Goal: Task Accomplishment & Management: Manage account settings

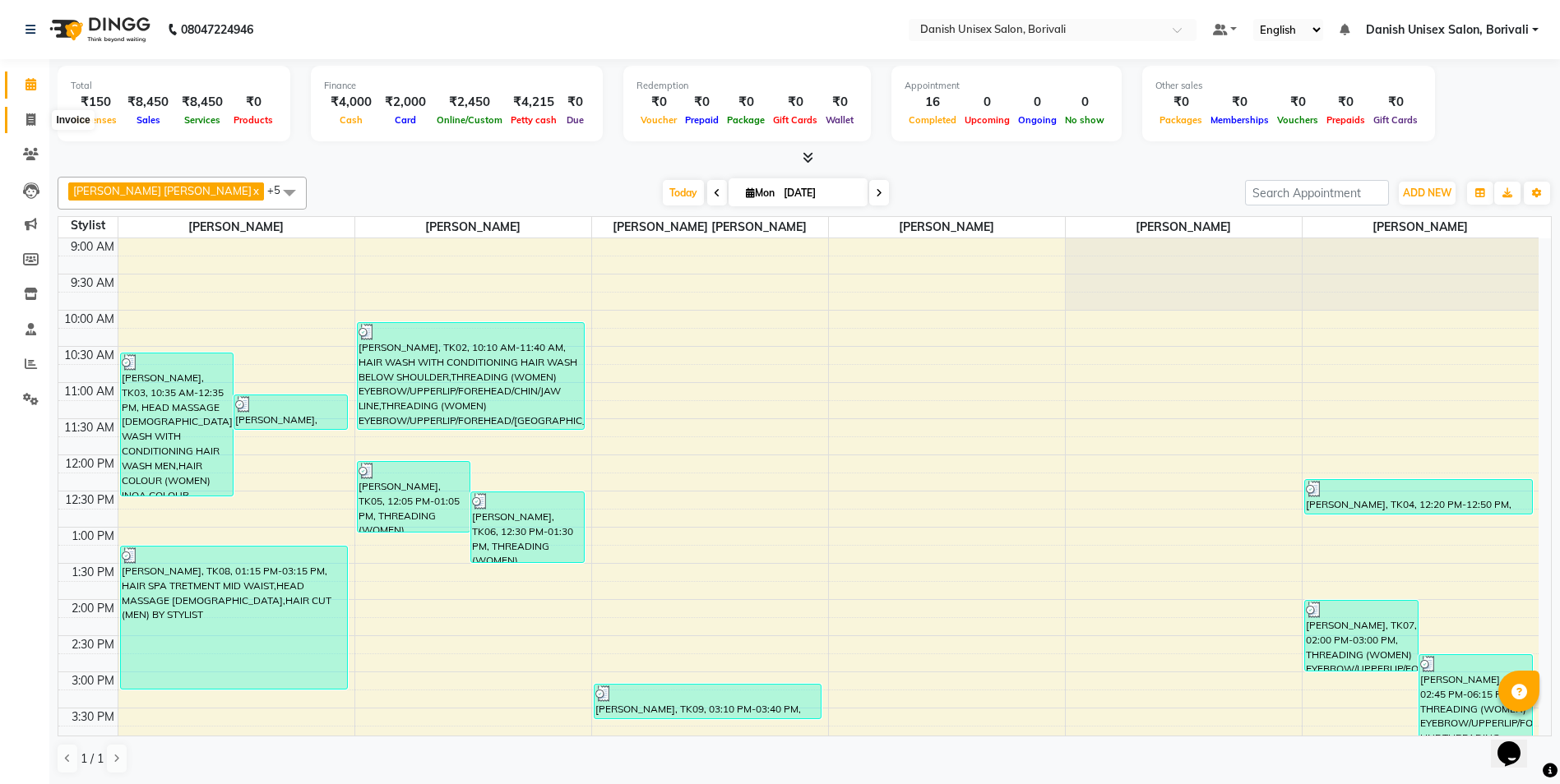
click at [28, 118] on icon at bounding box center [30, 120] width 9 height 12
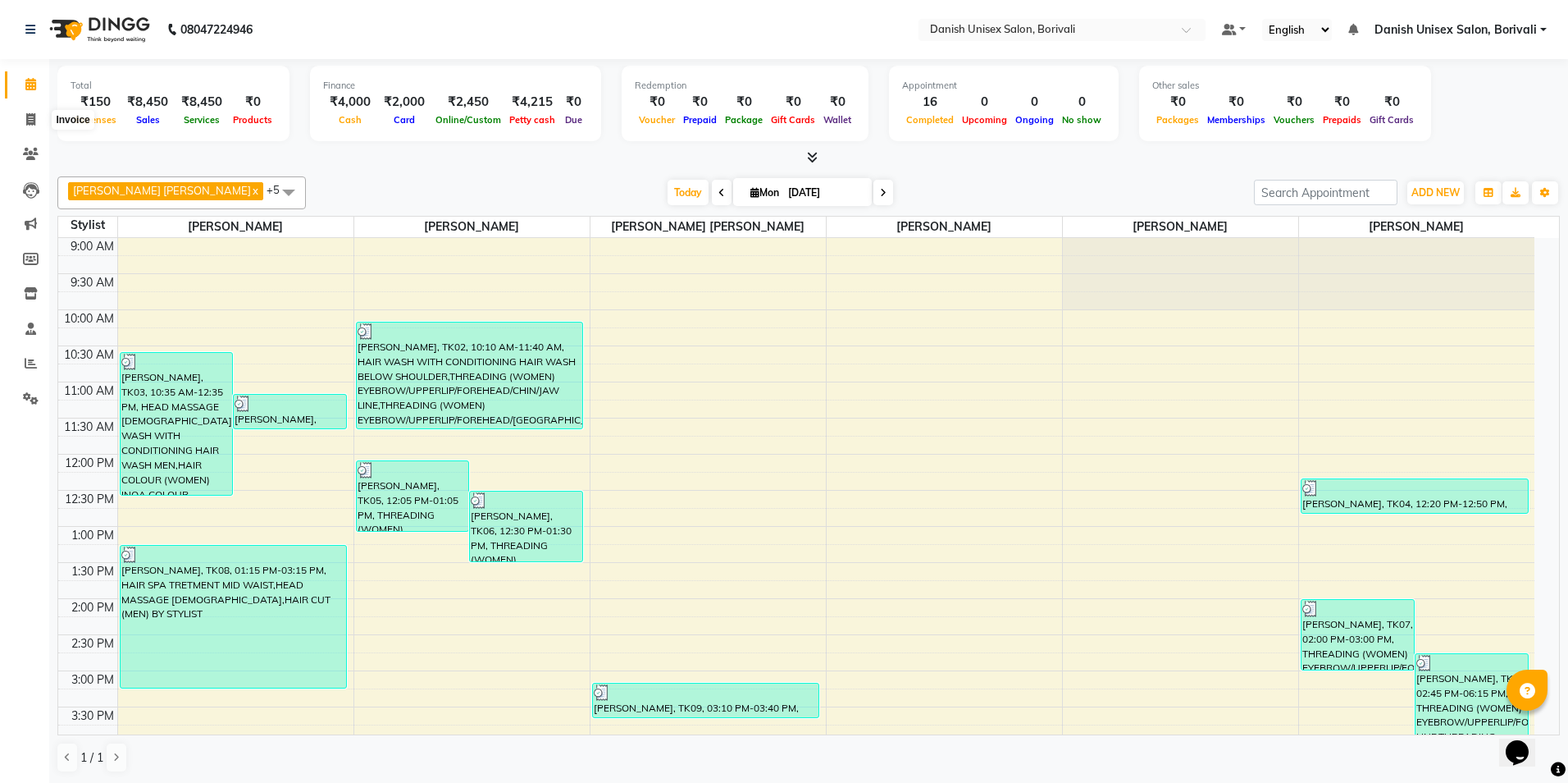
select select "7068"
select select "service"
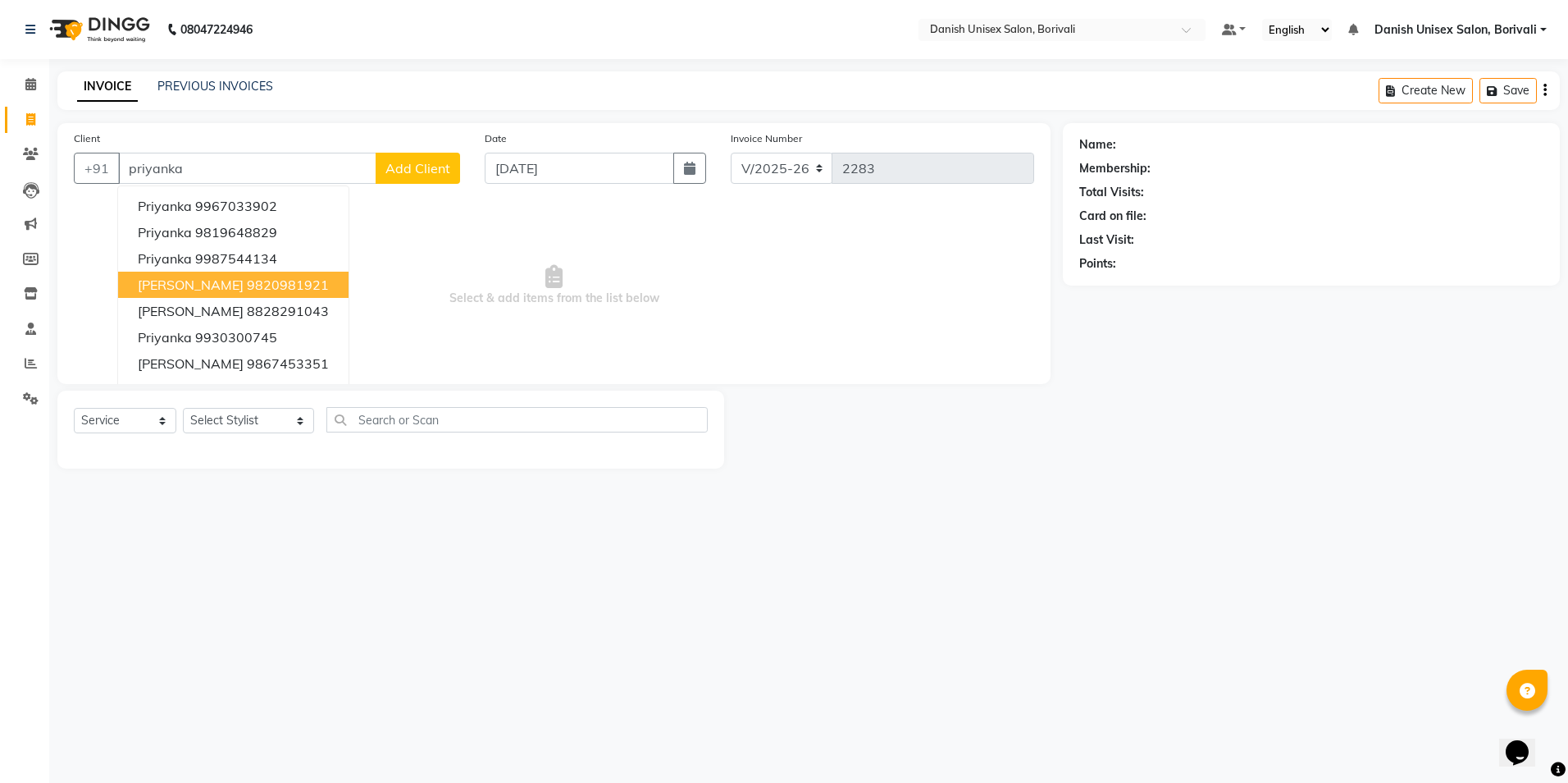
click at [254, 280] on ngb-highlight "9820981921" at bounding box center [288, 284] width 82 height 16
type input "9820981921"
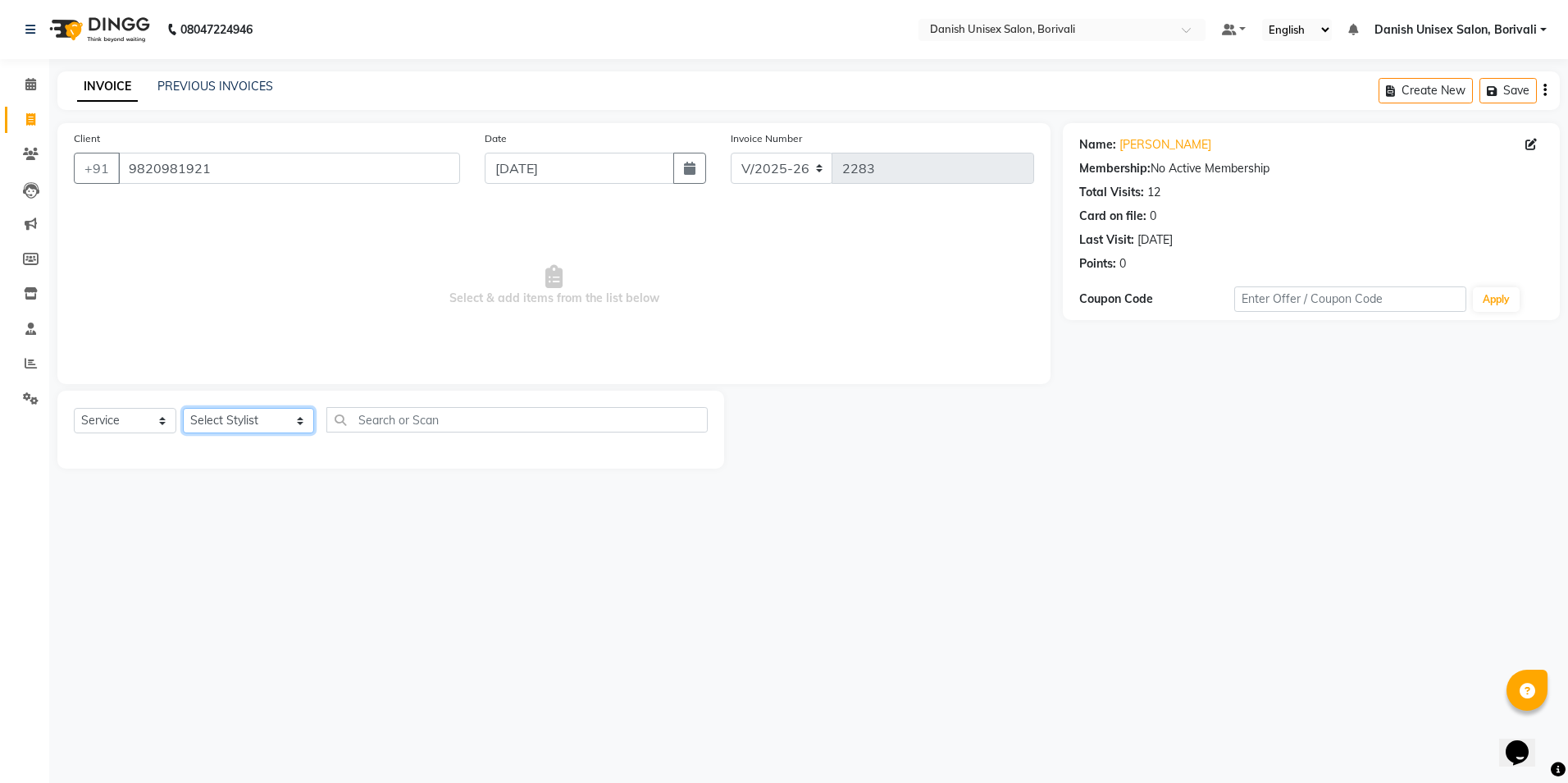
click at [238, 421] on select "Select Stylist [PERSON_NAME] Bheem [PERSON_NAME] Danish Unisex Salon, [PERSON_N…" at bounding box center [249, 421] width 132 height 26
select select "59611"
click at [183, 408] on select "Select Stylist [PERSON_NAME] Bheem [PERSON_NAME] Danish Unisex Salon, [PERSON_N…" at bounding box center [249, 421] width 132 height 26
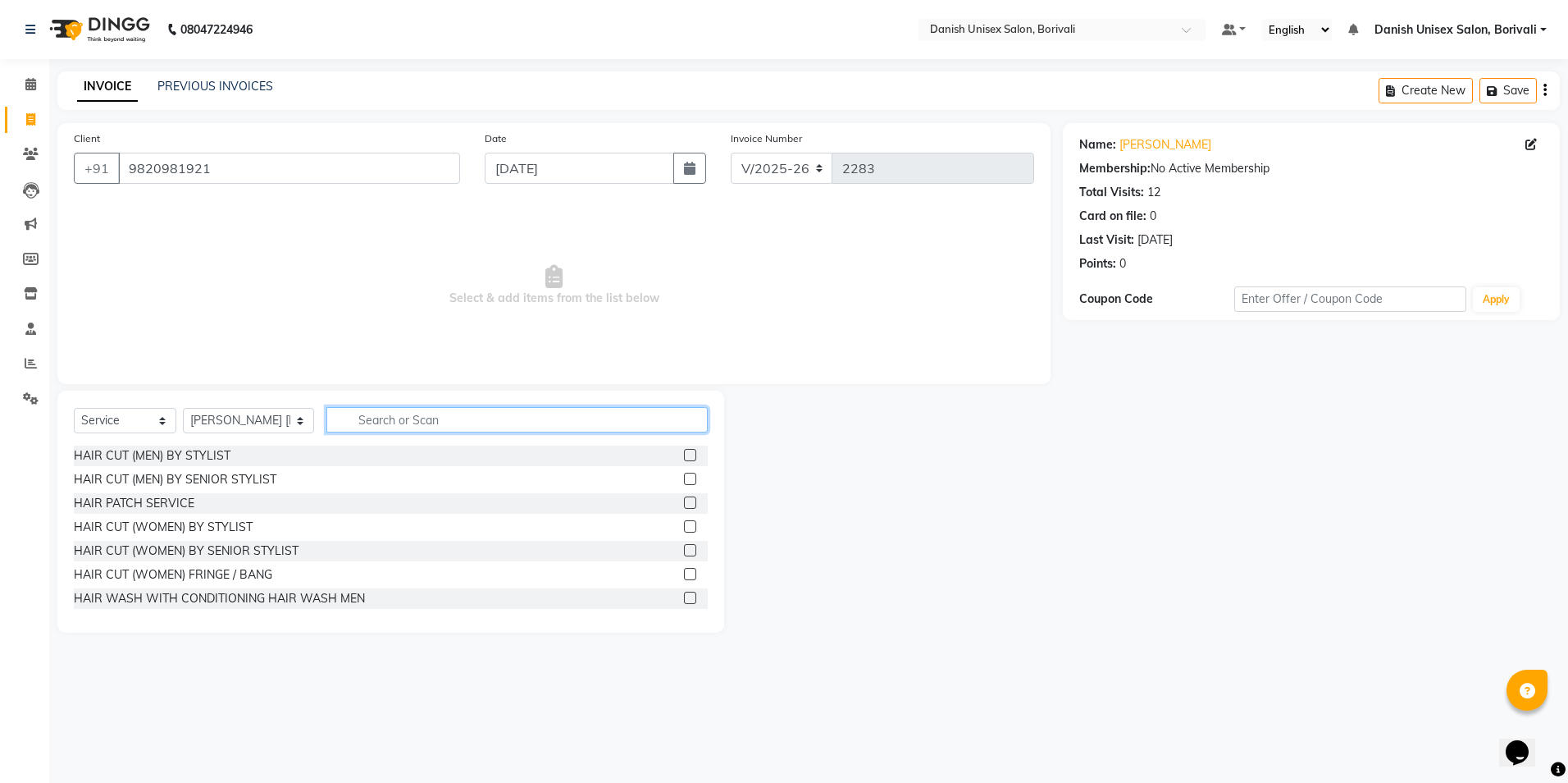
click at [410, 419] on input "text" at bounding box center [517, 420] width 382 height 26
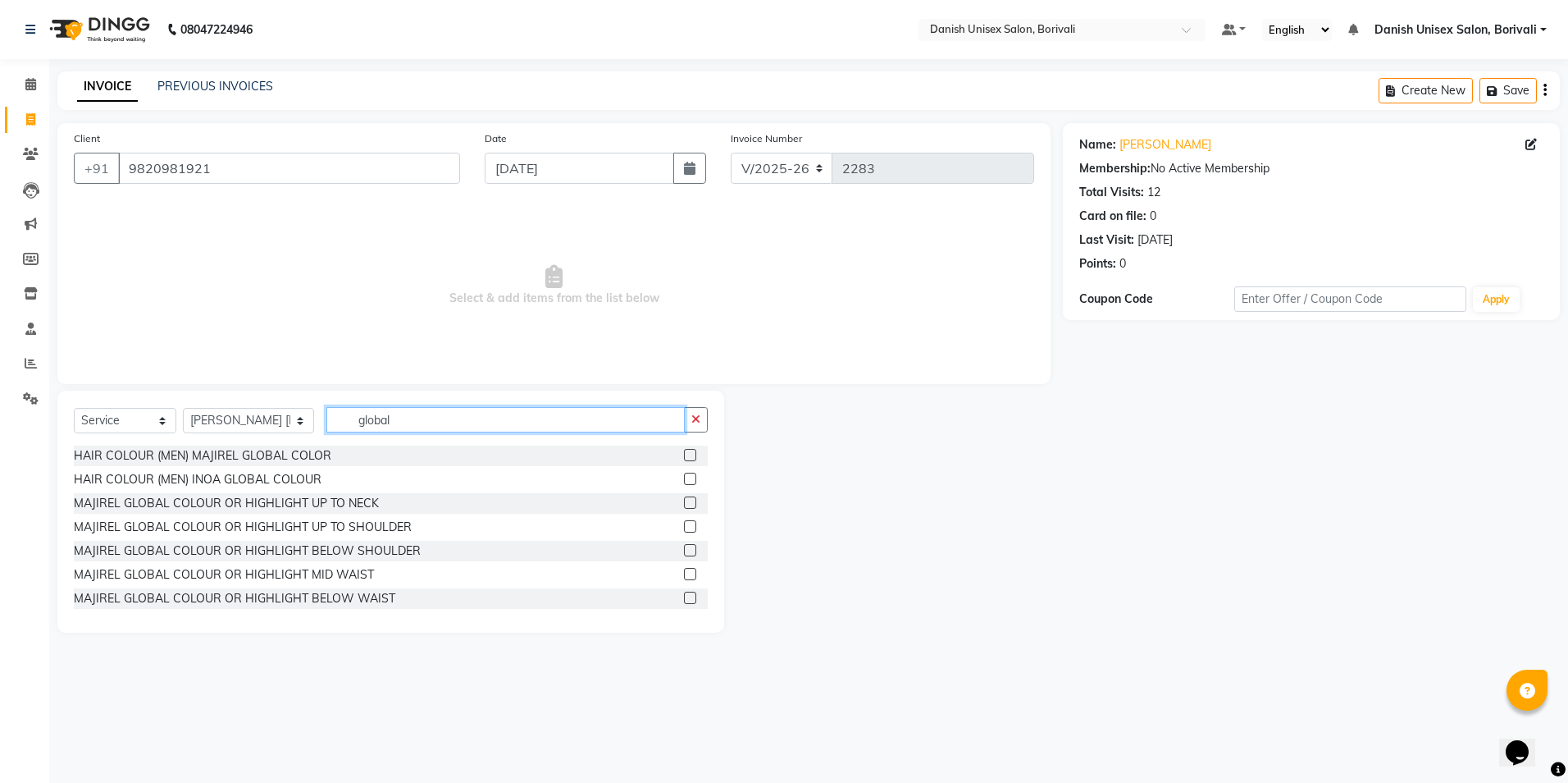
type input "global"
click at [684, 553] on label at bounding box center [690, 551] width 12 height 12
click at [684, 553] on input "checkbox" at bounding box center [689, 551] width 11 height 11
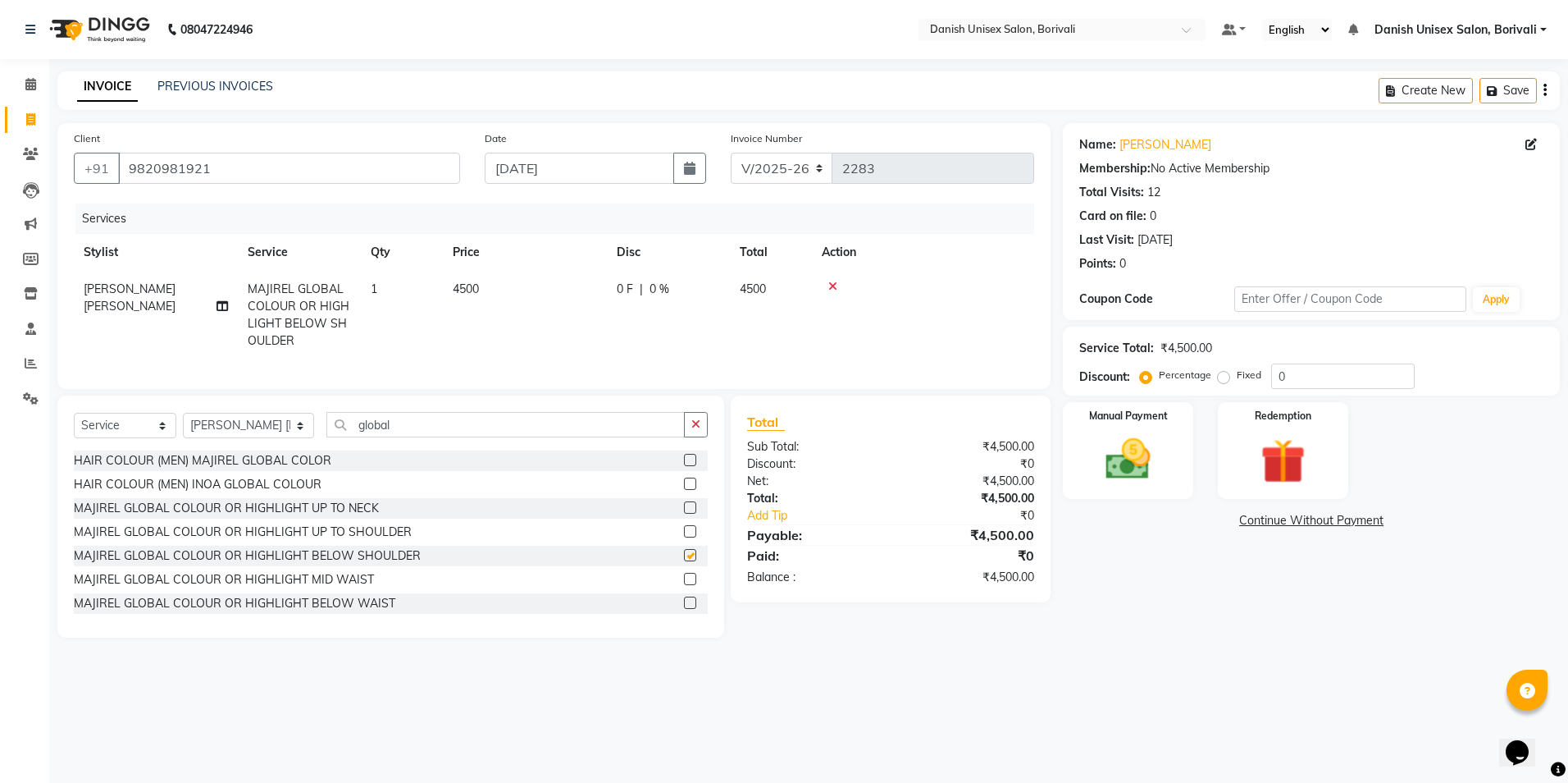
checkbox input "false"
click at [718, 281] on div "0 F | 0 %" at bounding box center [669, 288] width 104 height 17
select select "59611"
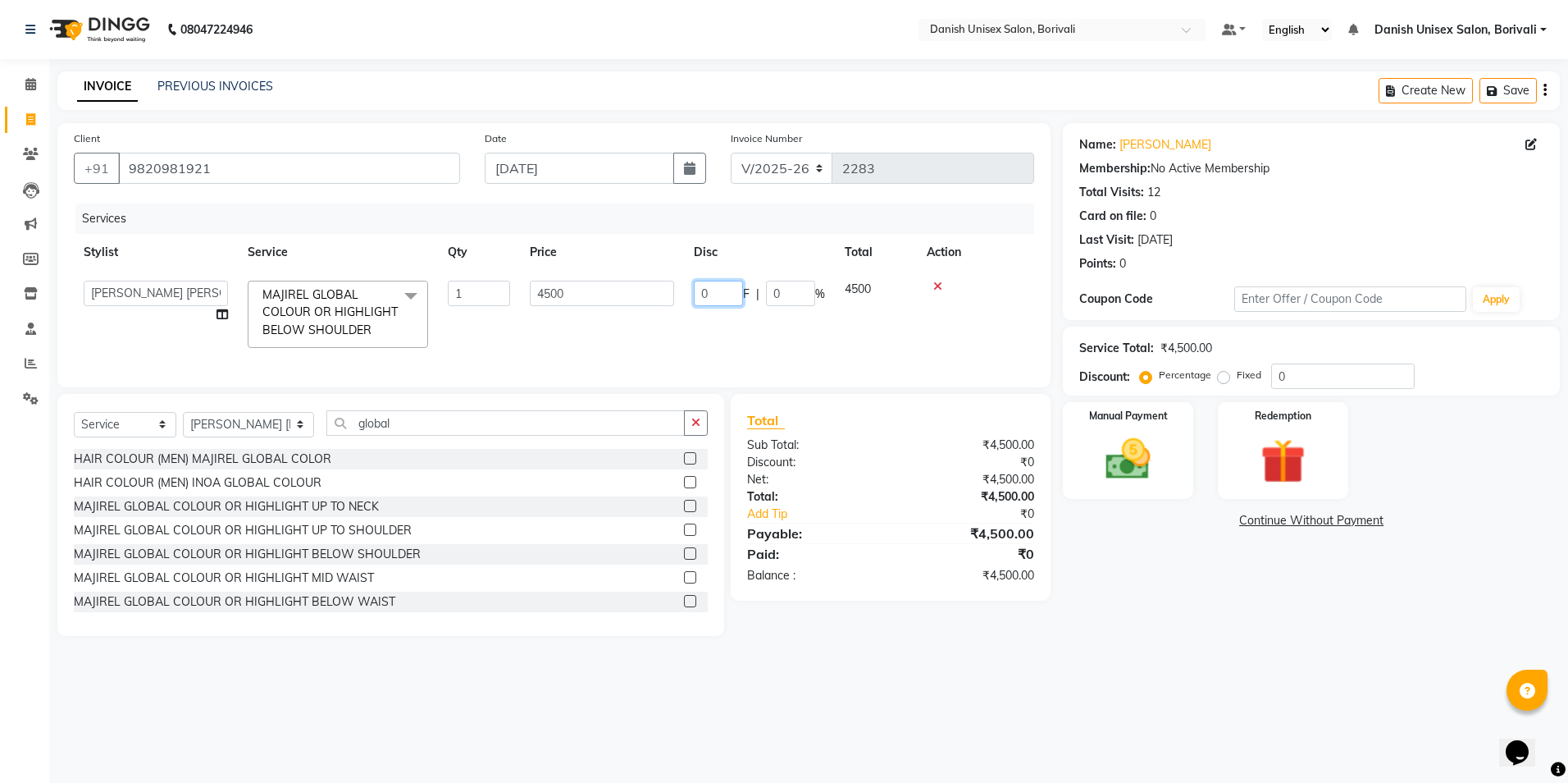
click at [697, 289] on input "0" at bounding box center [718, 293] width 49 height 26
type input "1500"
click at [738, 341] on tr "[PERSON_NAME] Bheem [PERSON_NAME] Danish Unisex Salon, Borivali [PERSON_NAME] […" at bounding box center [554, 314] width 961 height 87
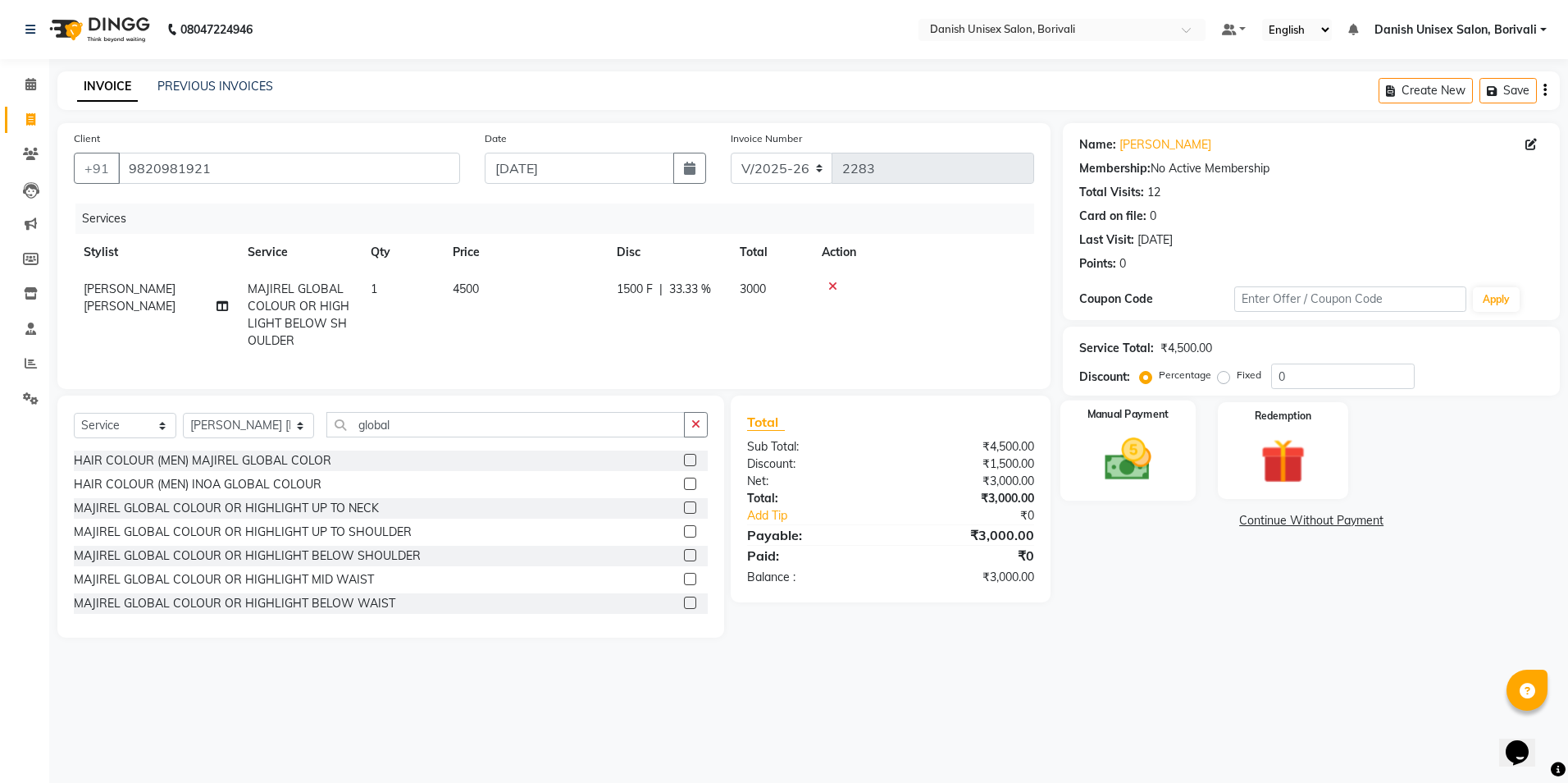
click at [1173, 485] on div "Manual Payment" at bounding box center [1128, 451] width 136 height 101
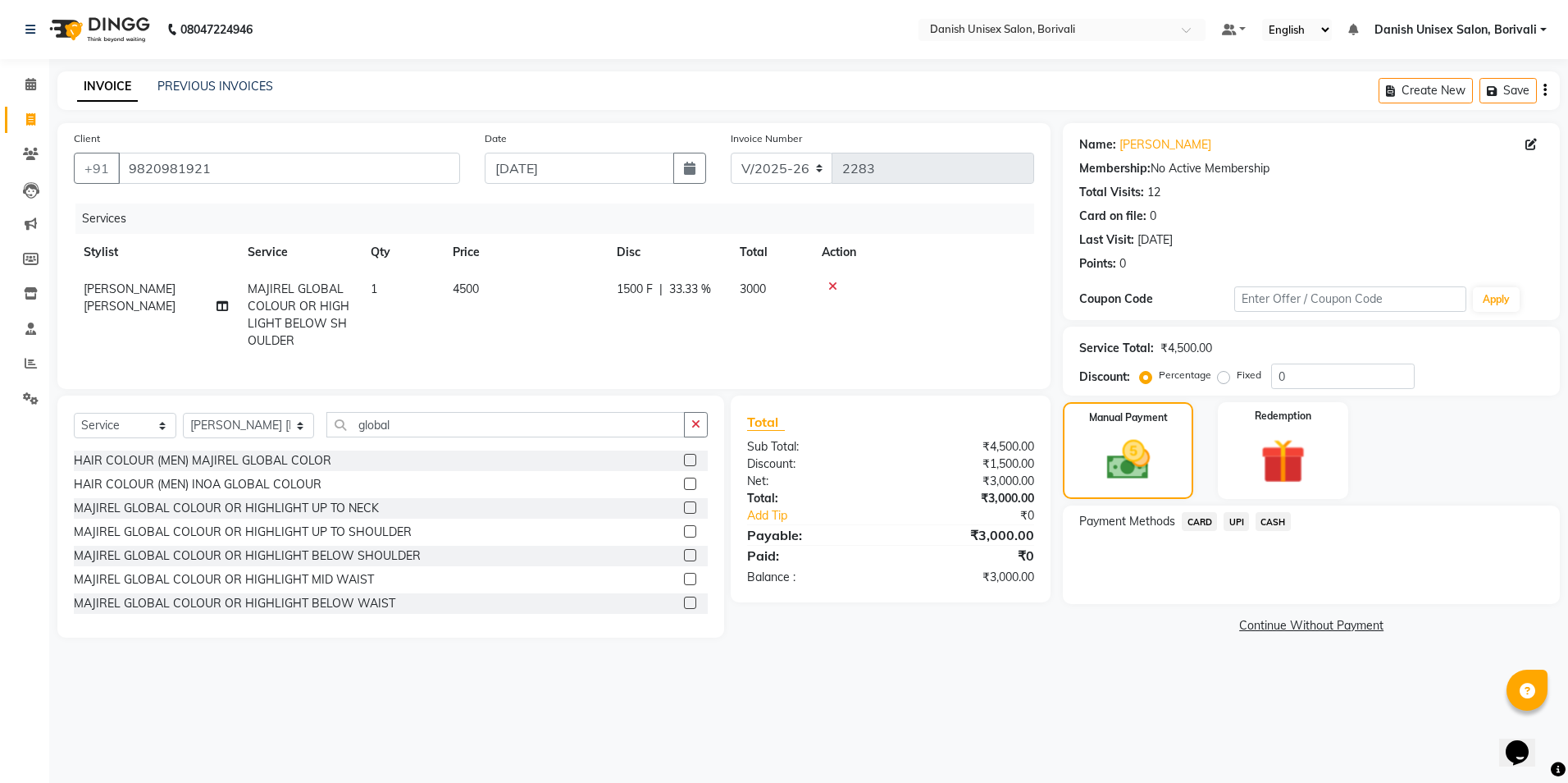
click at [1272, 525] on span "CASH" at bounding box center [1273, 521] width 35 height 19
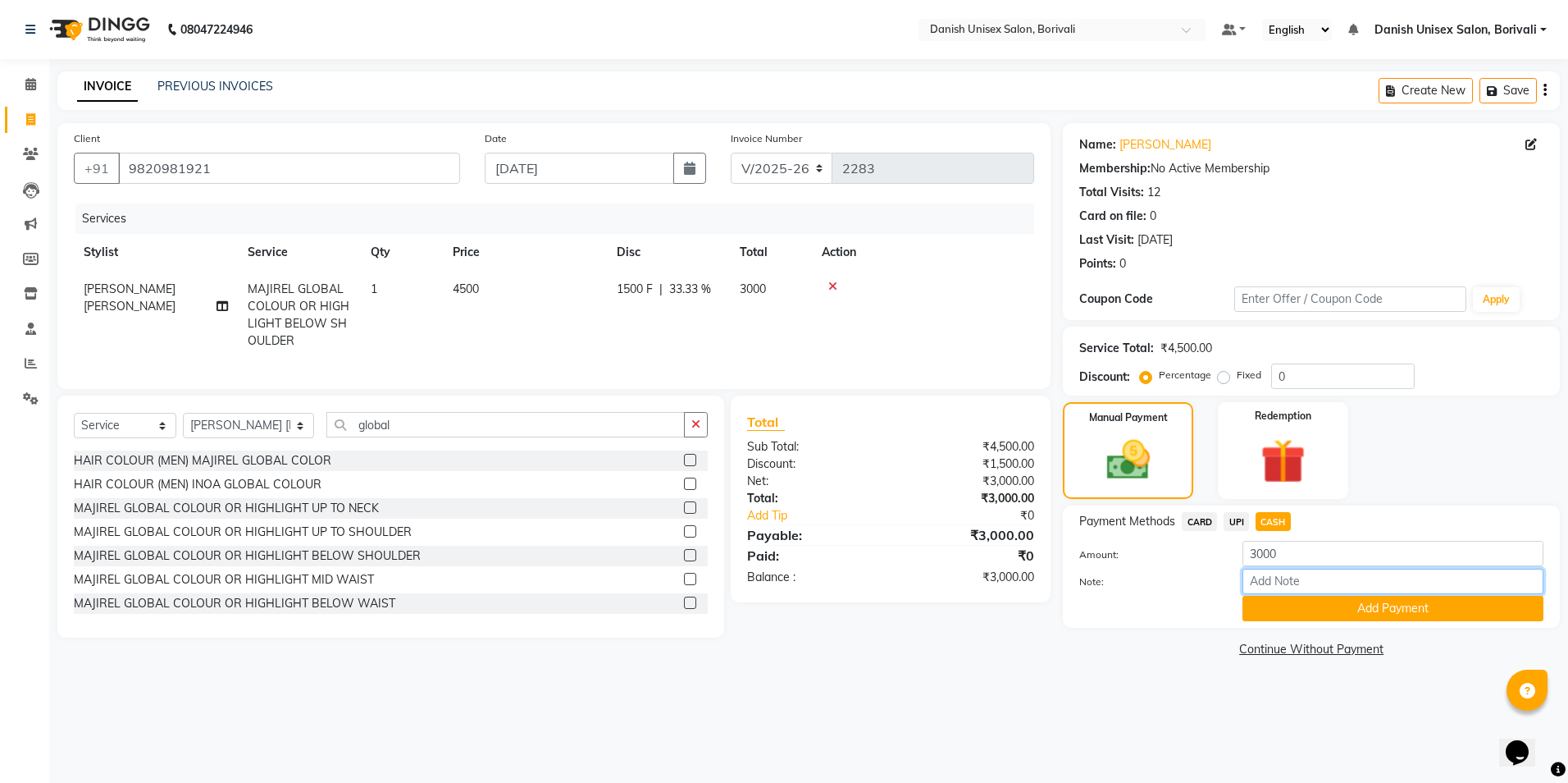
click at [1288, 577] on input "Note:" at bounding box center [1394, 582] width 301 height 26
click at [1326, 585] on input "1000 cash" at bounding box center [1394, 582] width 301 height 26
type input "1000 cash pendig"
click at [1387, 612] on button "Add Payment" at bounding box center [1394, 608] width 301 height 26
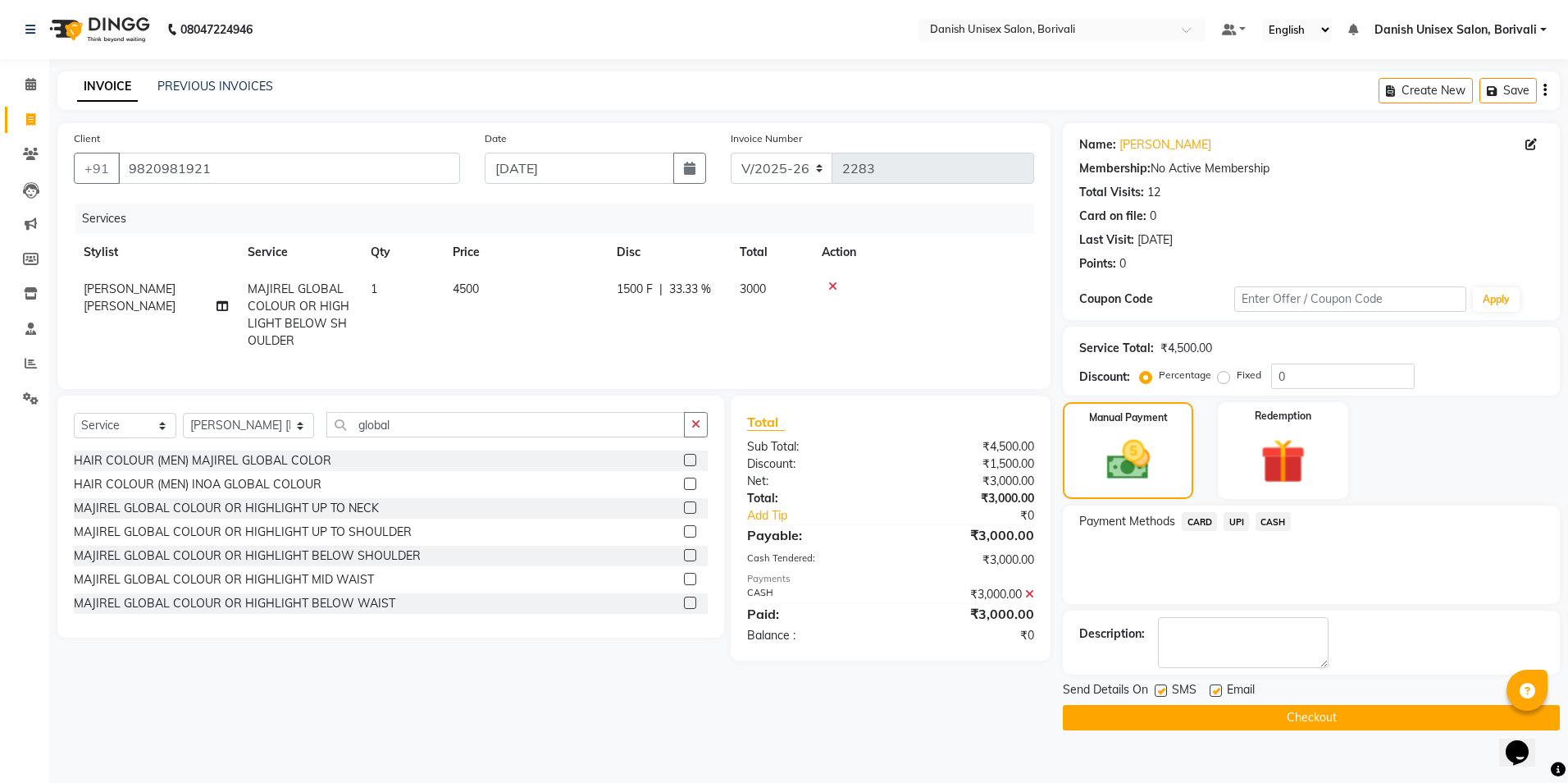
click at [1309, 727] on button "Checkout" at bounding box center [1311, 718] width 497 height 26
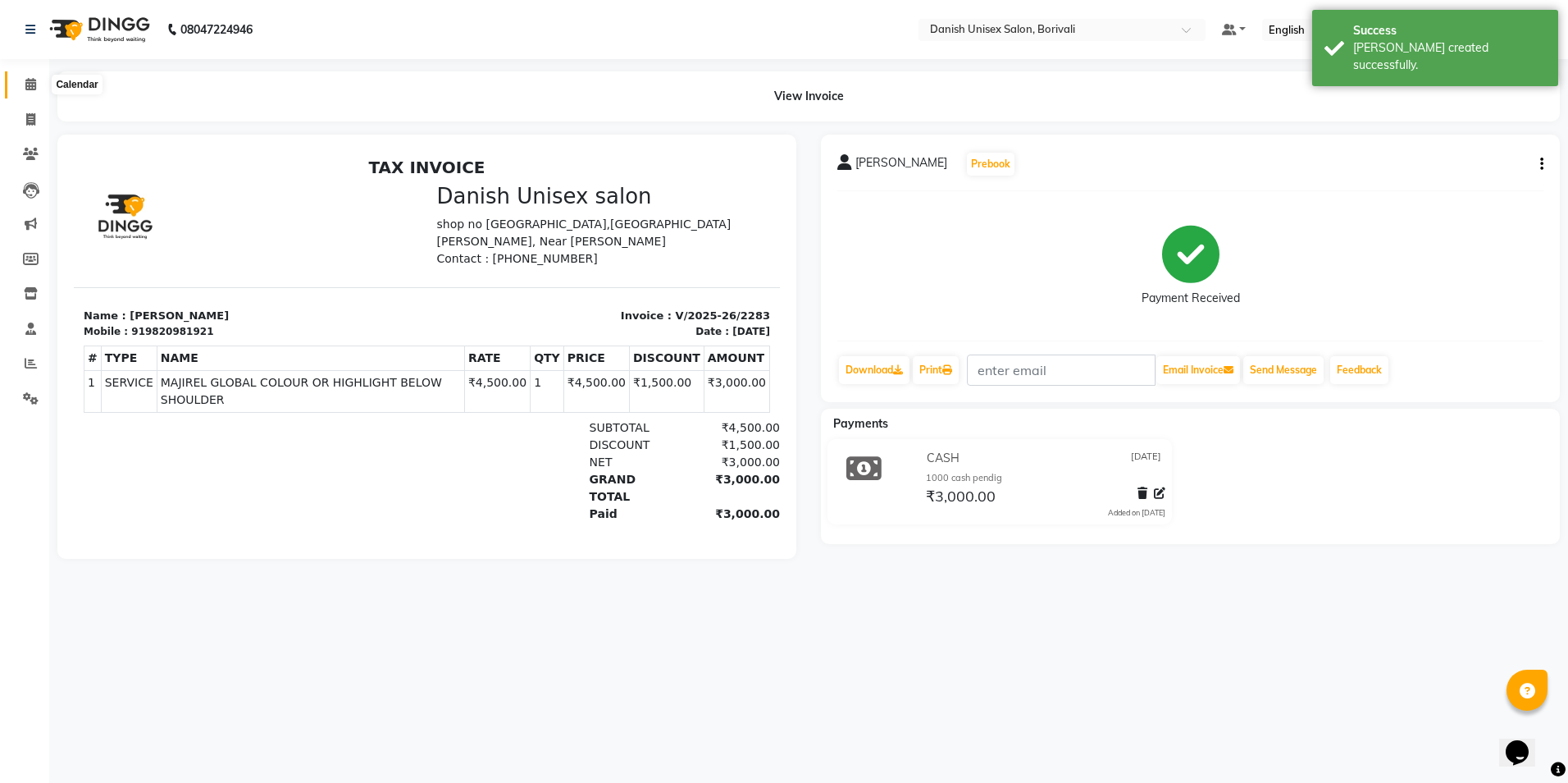
click at [36, 86] on icon at bounding box center [31, 84] width 11 height 12
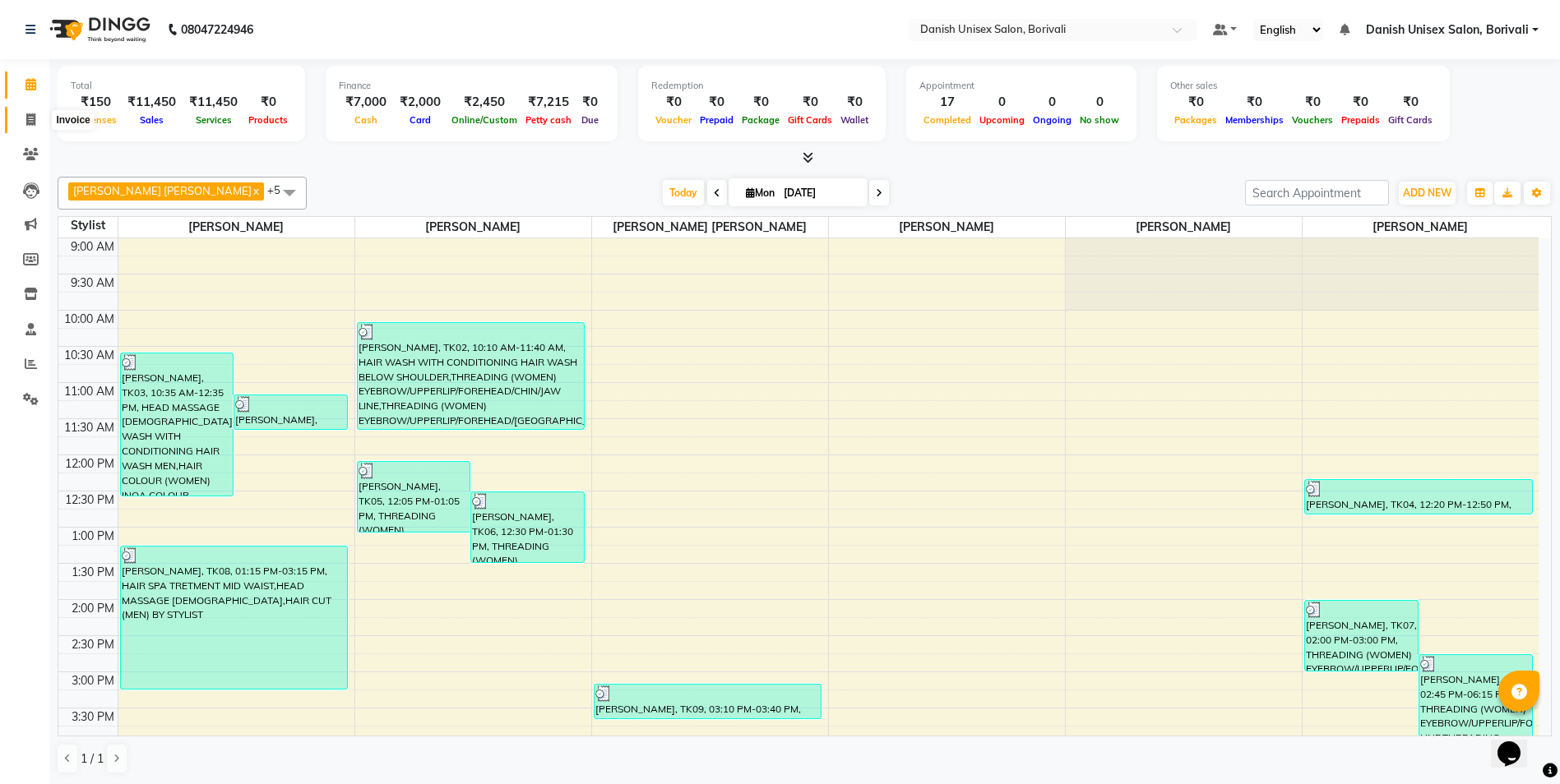
click at [22, 112] on span at bounding box center [30, 120] width 29 height 19
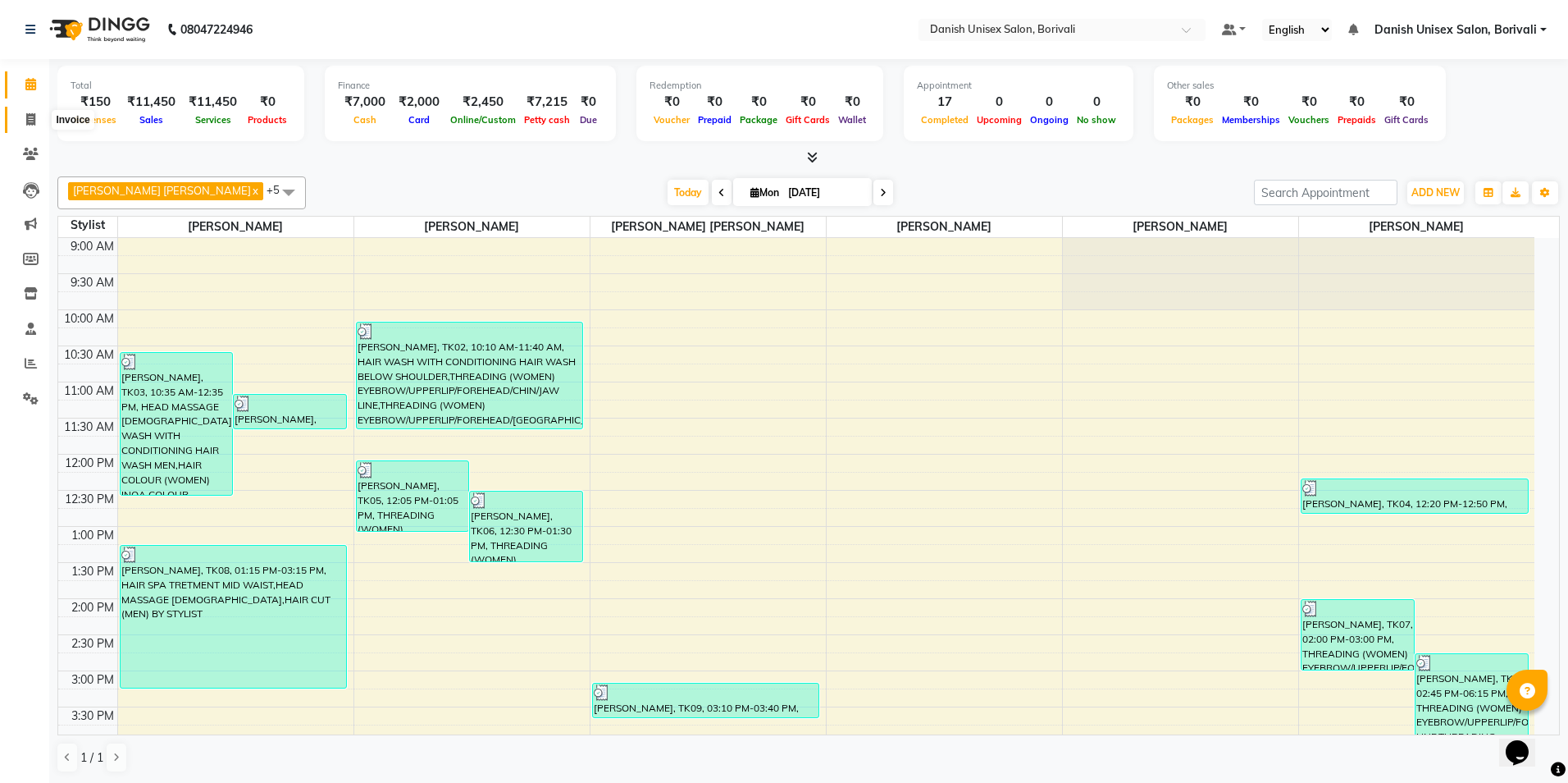
select select "7068"
select select "service"
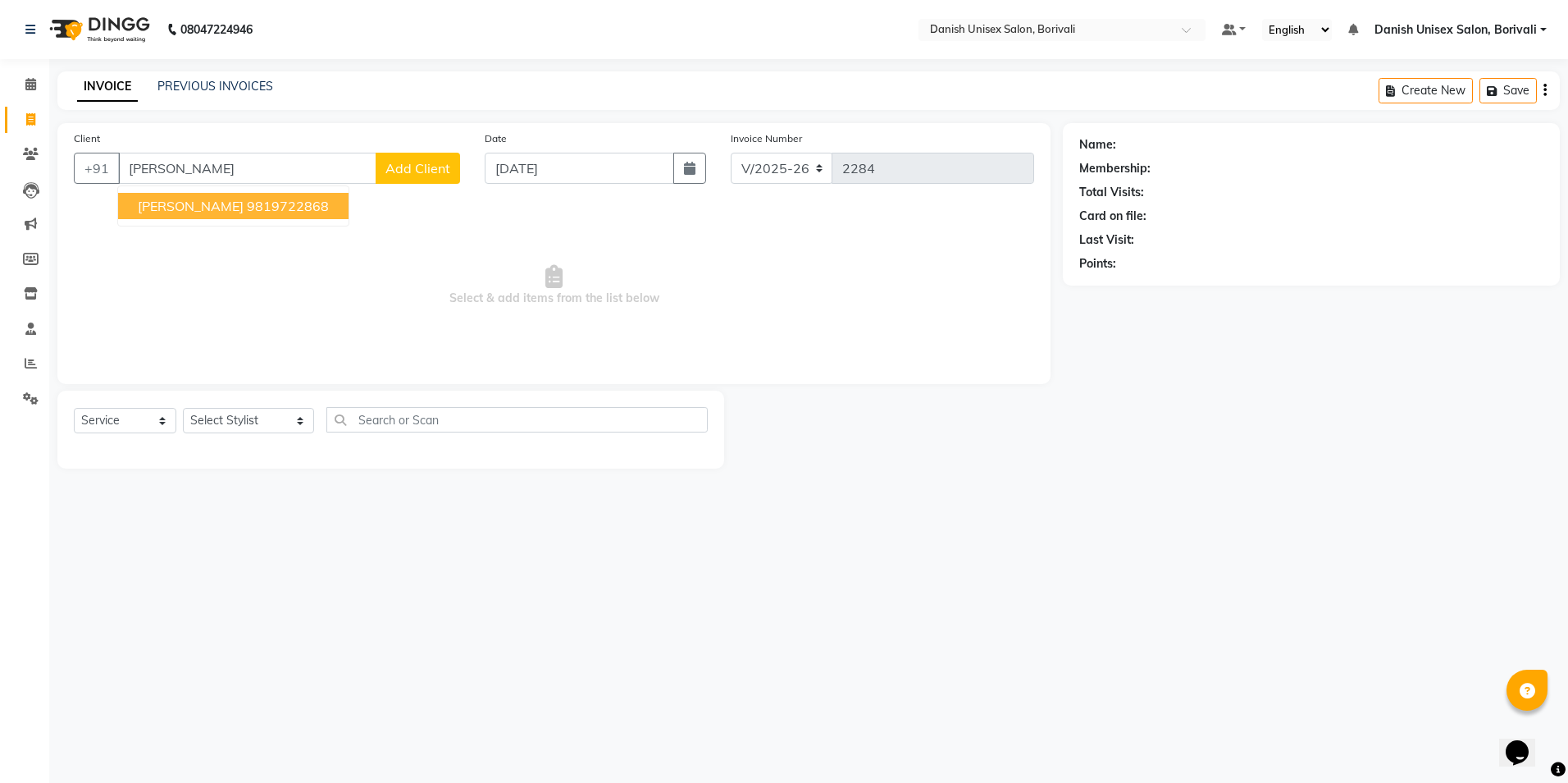
click at [278, 201] on ngb-highlight "9819722868" at bounding box center [288, 205] width 82 height 16
type input "9819722868"
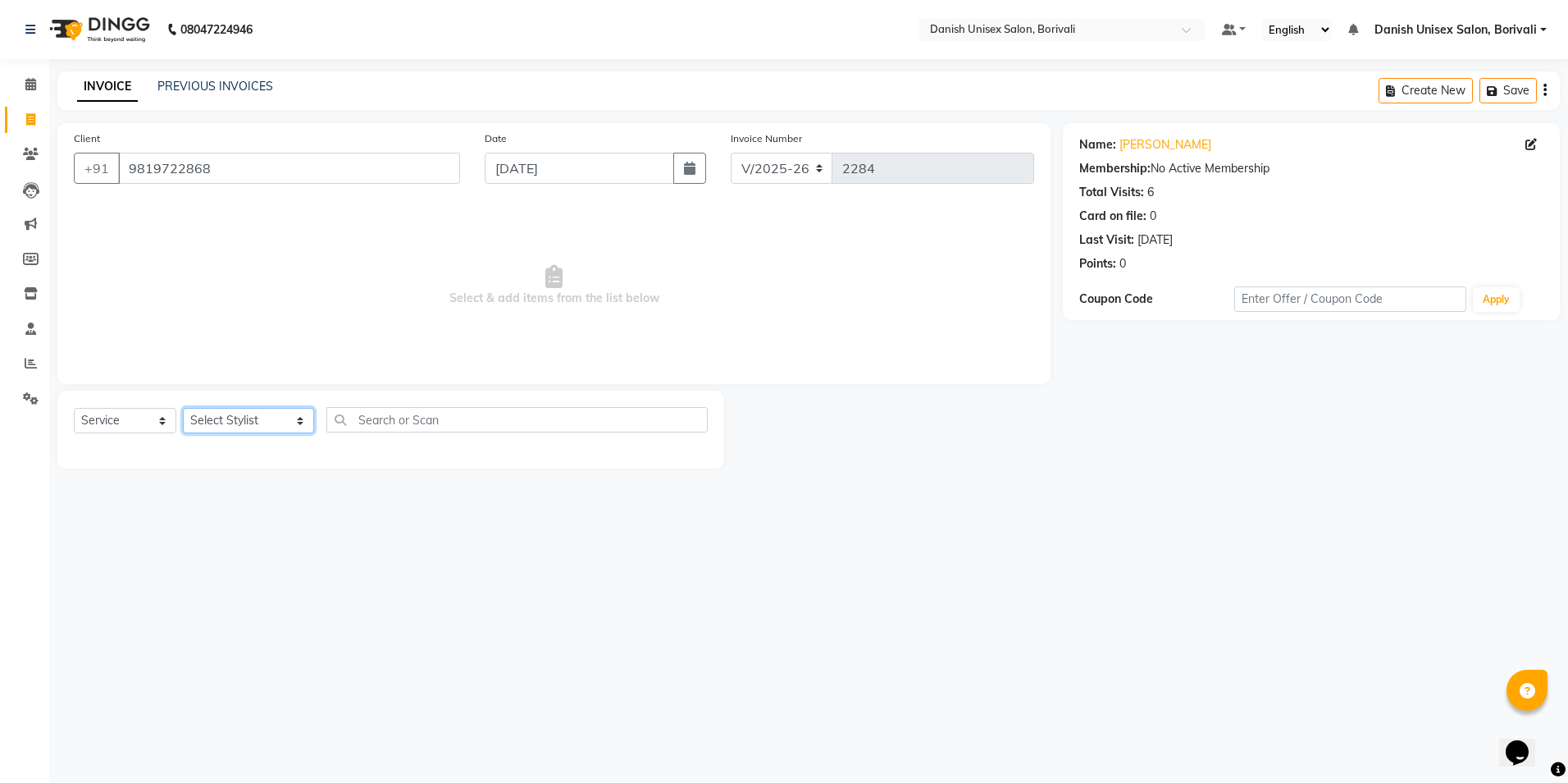
click at [236, 422] on select "Select Stylist [PERSON_NAME] Bheem [PERSON_NAME] Danish Unisex Salon, [PERSON_N…" at bounding box center [249, 421] width 132 height 26
select select "59611"
click at [183, 408] on select "Select Stylist [PERSON_NAME] Bheem [PERSON_NAME] Danish Unisex Salon, [PERSON_N…" at bounding box center [249, 421] width 132 height 26
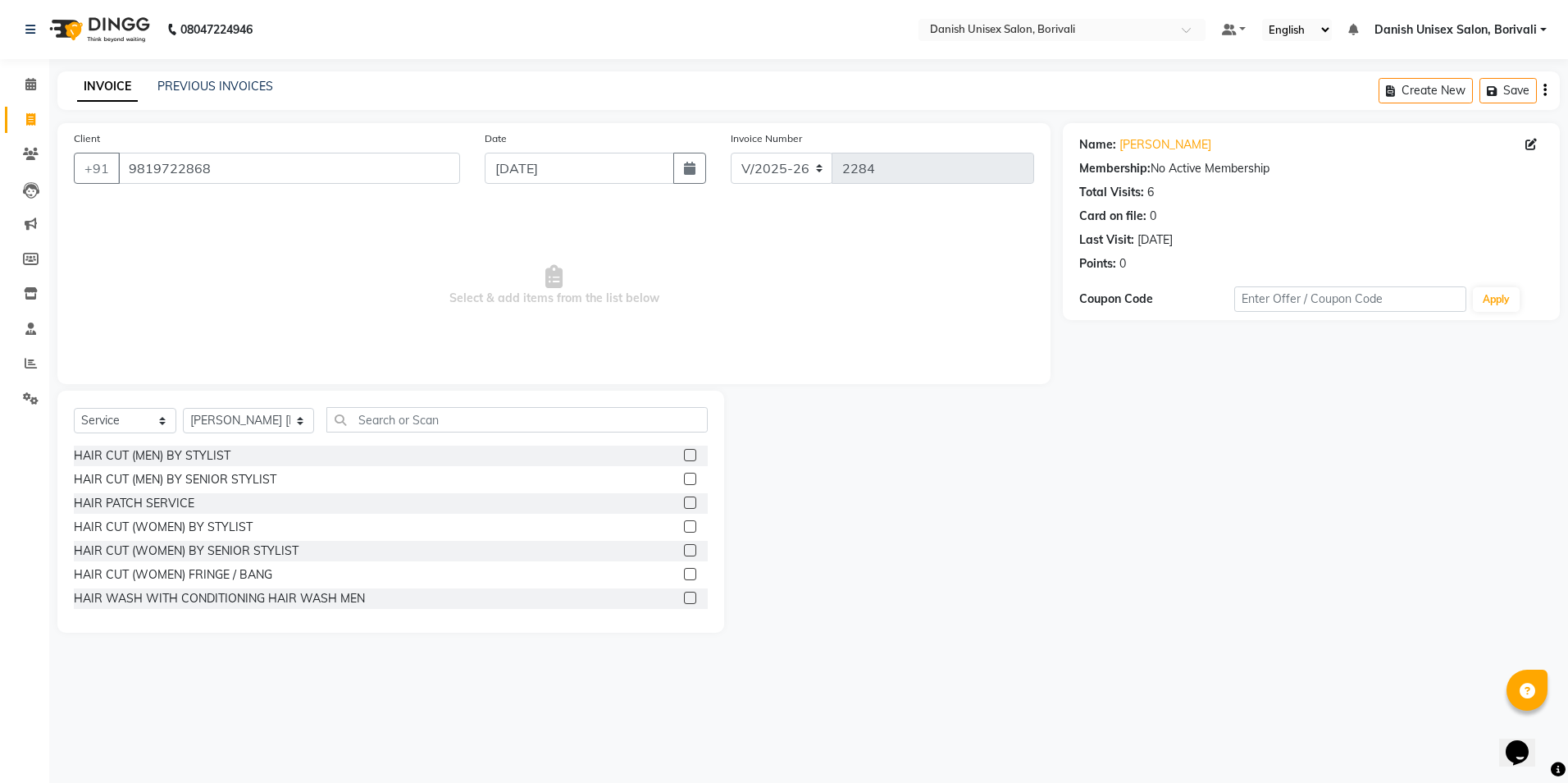
click at [684, 450] on label at bounding box center [690, 455] width 12 height 12
click at [684, 451] on input "checkbox" at bounding box center [689, 456] width 11 height 11
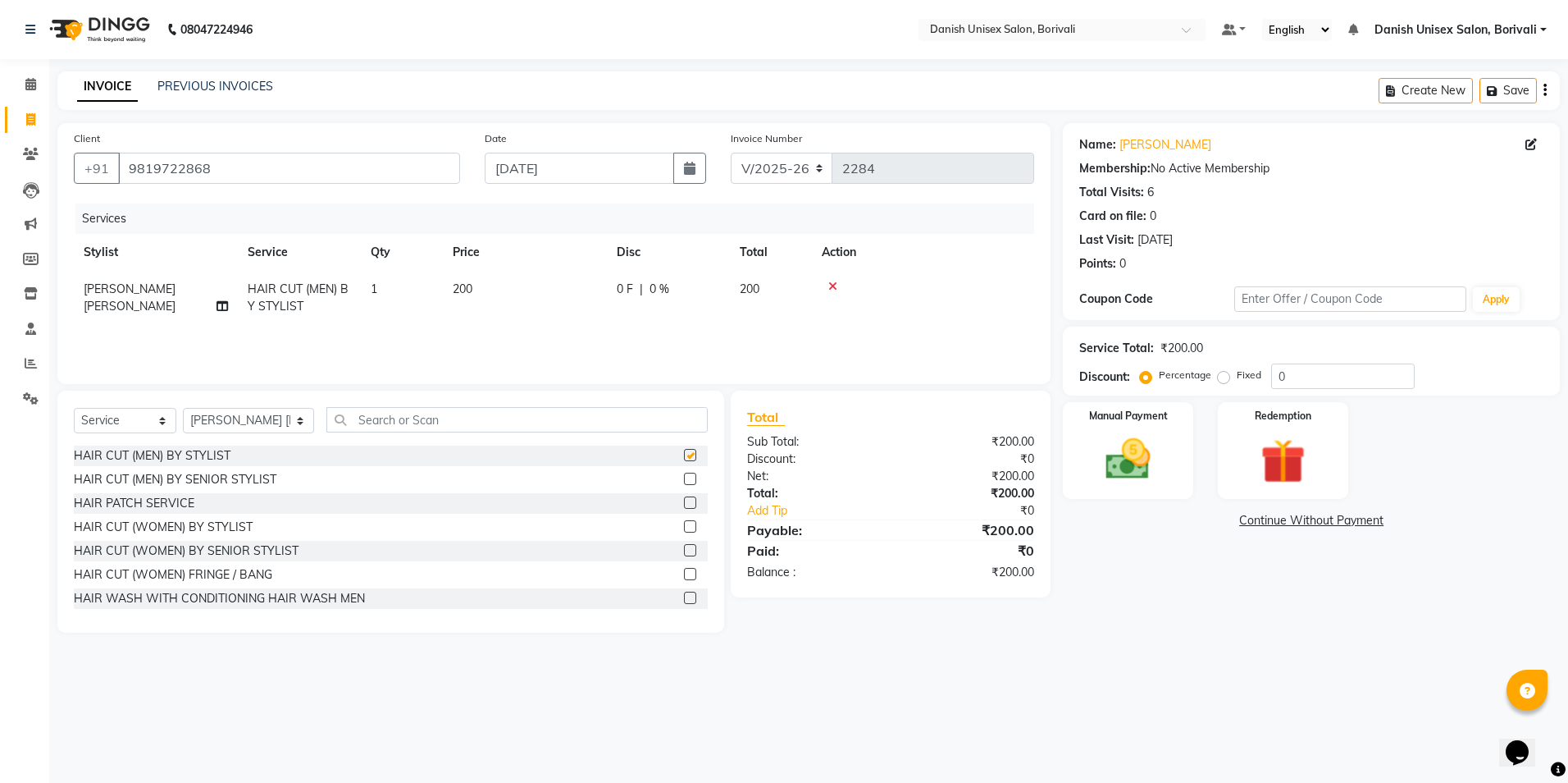
checkbox input "false"
click at [218, 412] on select "Select Stylist [PERSON_NAME] Bheem [PERSON_NAME] Danish Unisex Salon, [PERSON_N…" at bounding box center [249, 421] width 132 height 26
select select "58927"
click at [183, 408] on select "Select Stylist [PERSON_NAME] Bheem [PERSON_NAME] Danish Unisex Salon, [PERSON_N…" at bounding box center [249, 421] width 132 height 26
click at [470, 418] on input "text" at bounding box center [517, 420] width 382 height 26
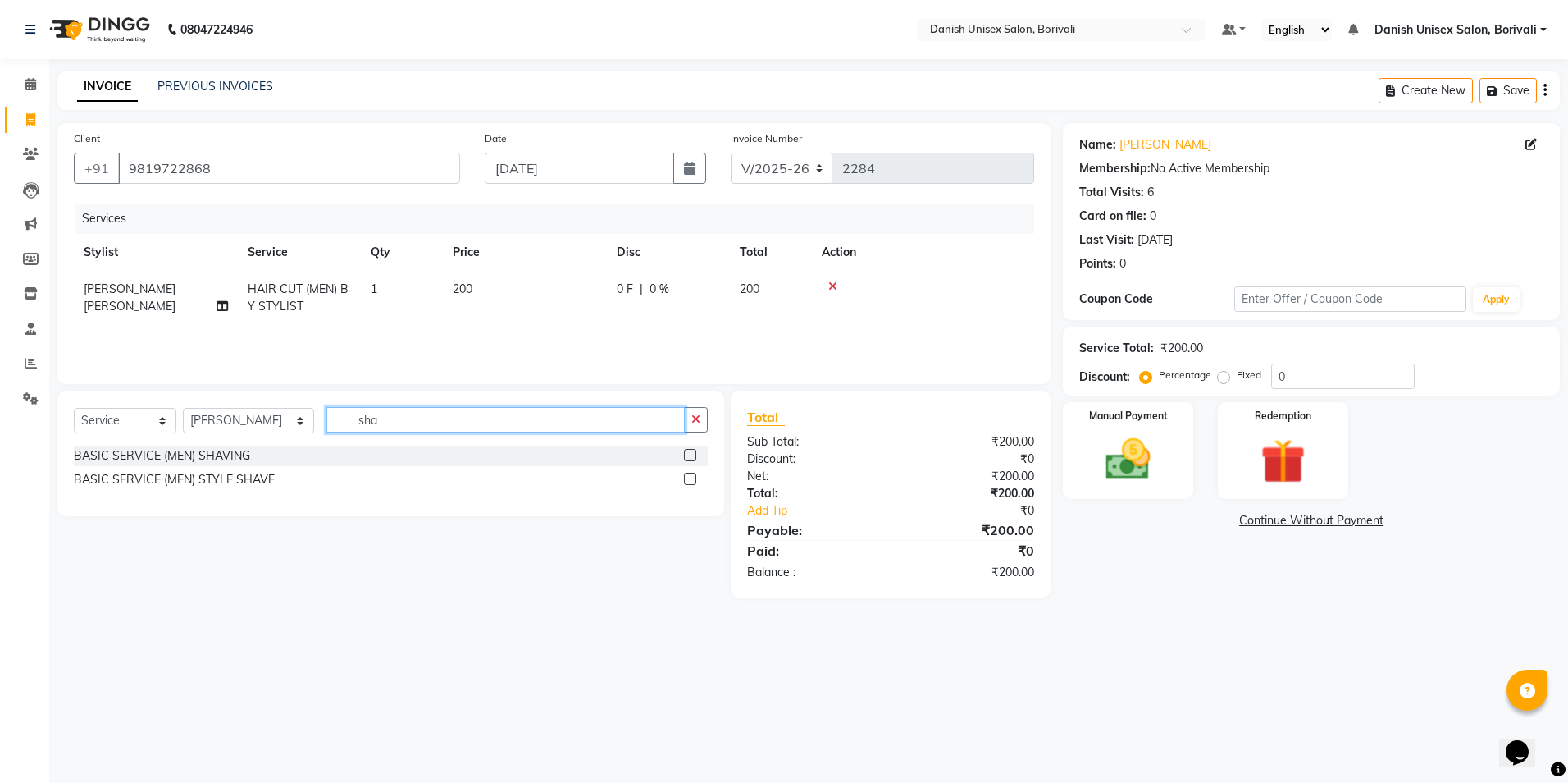
type input "sha"
click at [688, 474] on label at bounding box center [690, 479] width 12 height 12
click at [688, 475] on input "checkbox" at bounding box center [689, 480] width 11 height 11
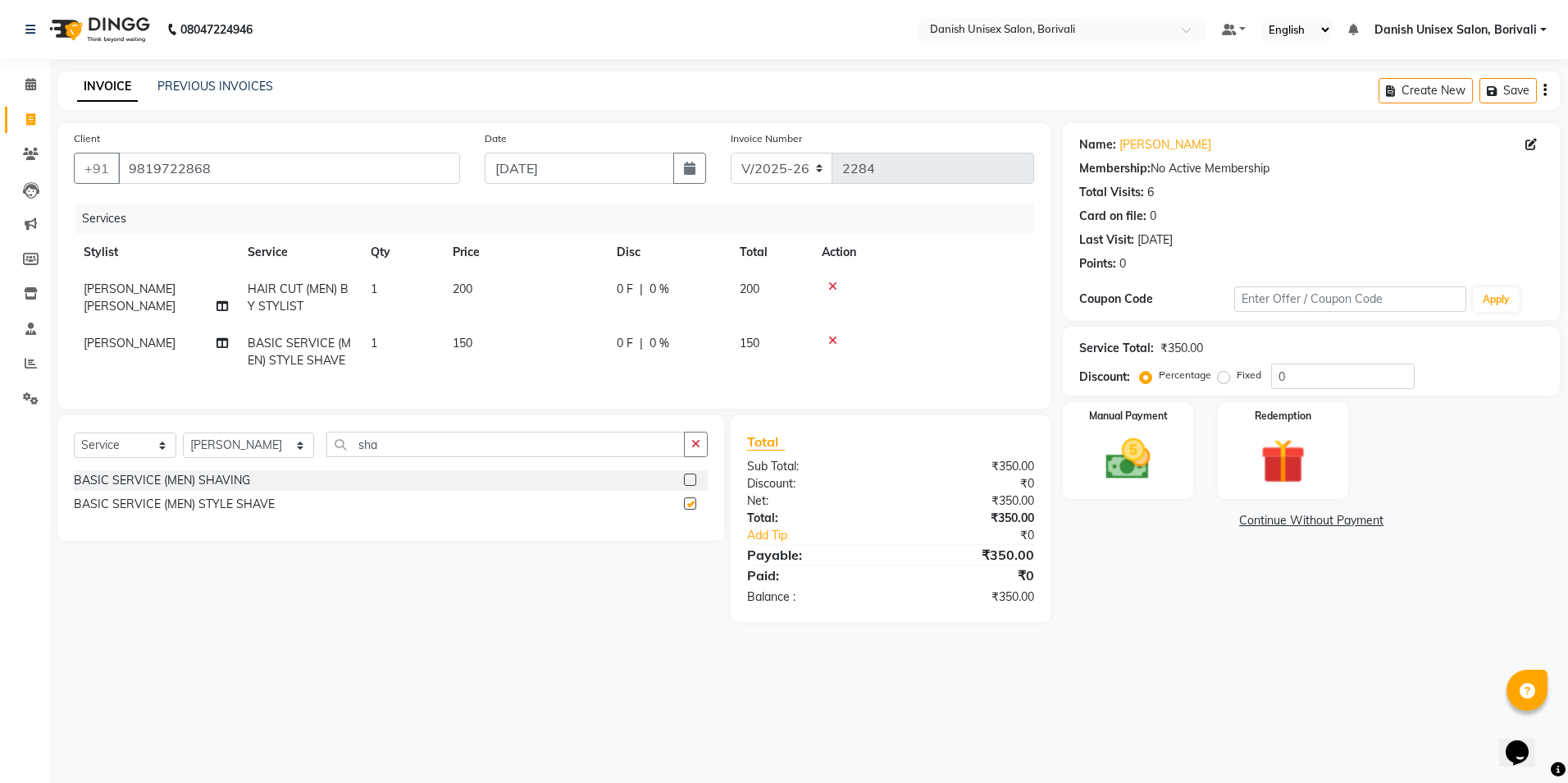
checkbox input "false"
click at [1188, 478] on div "Manual Payment" at bounding box center [1128, 451] width 136 height 101
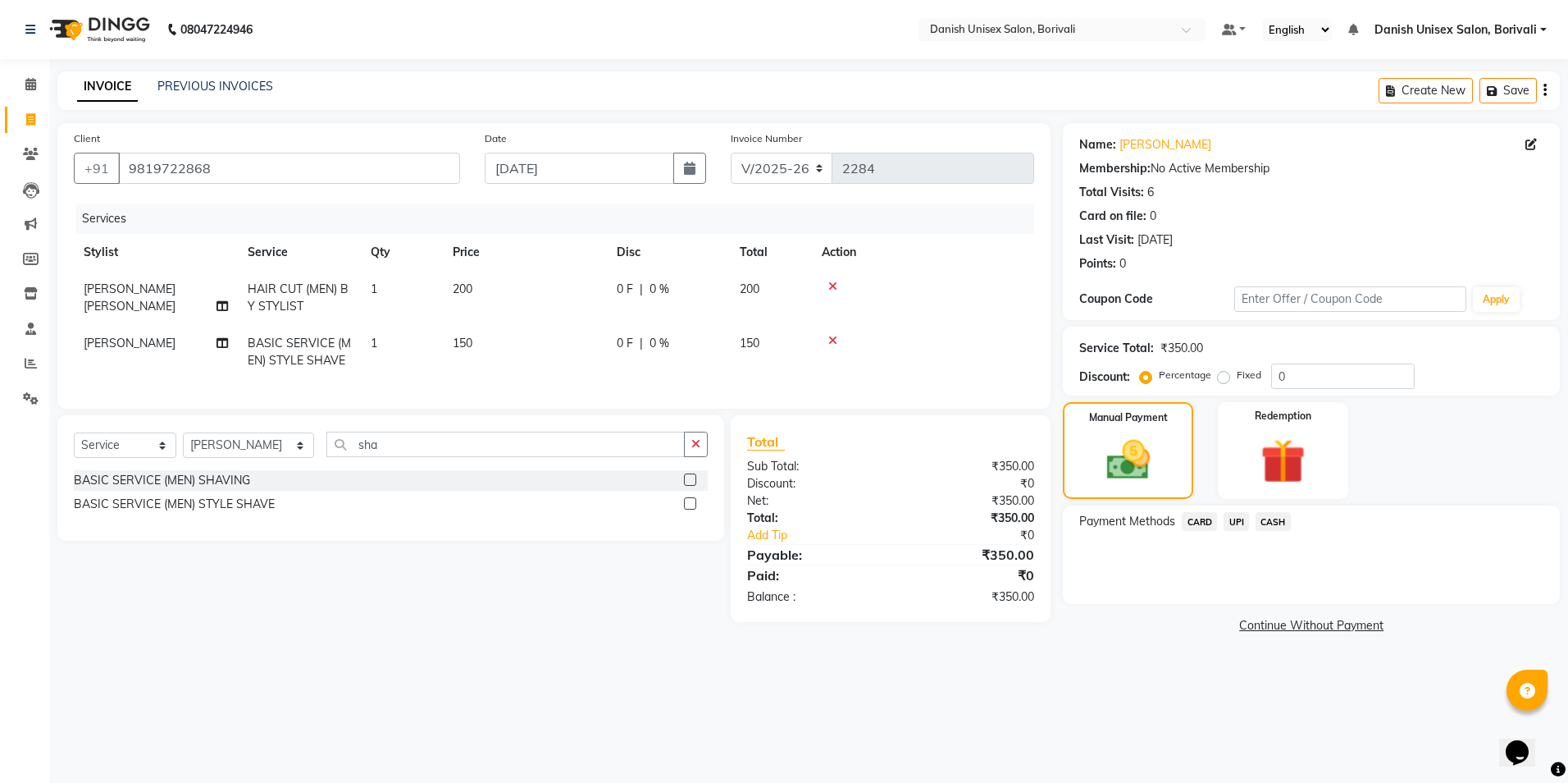
click at [1239, 527] on span "UPI" at bounding box center [1237, 521] width 26 height 19
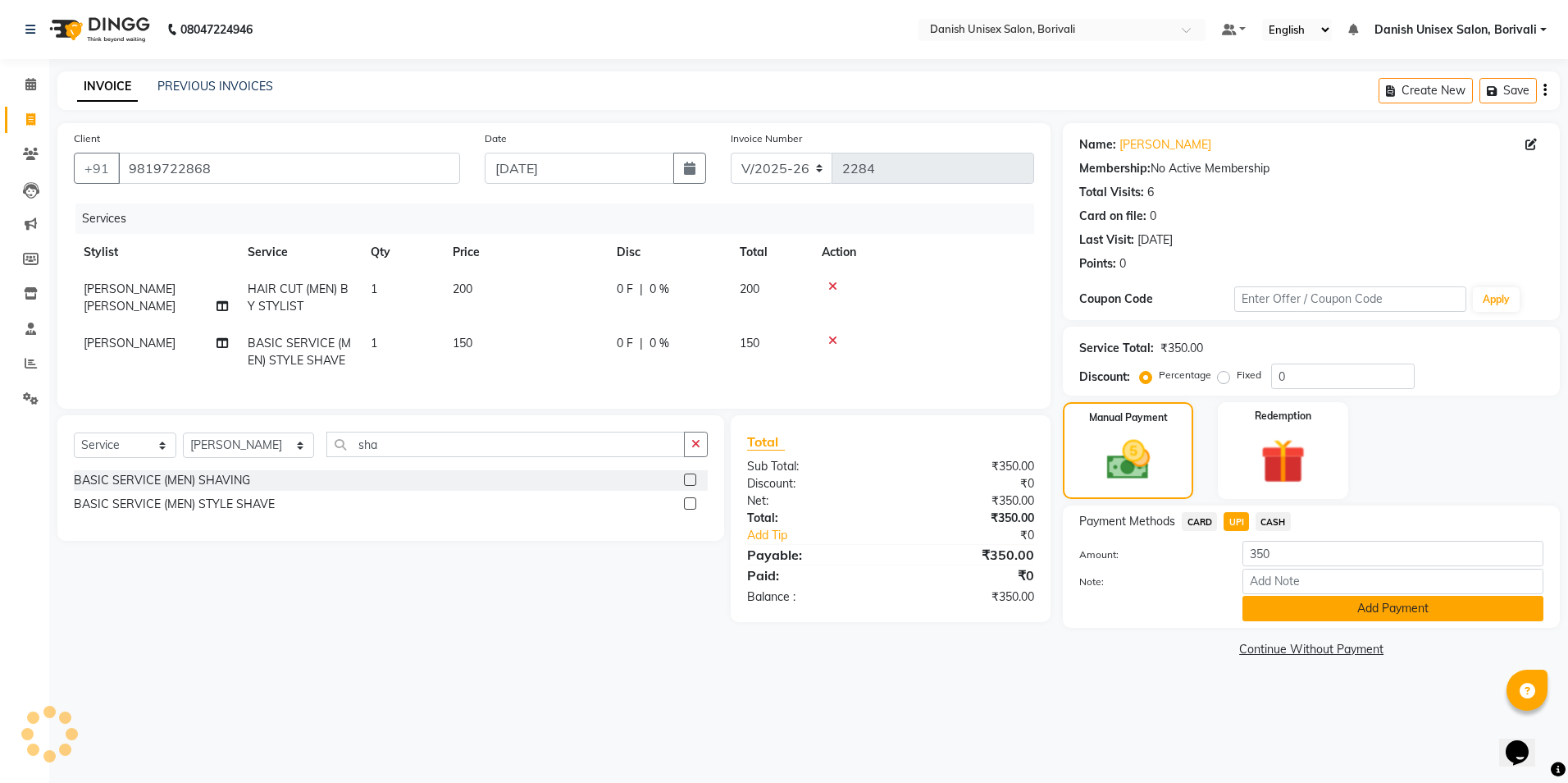
click at [1266, 608] on button "Add Payment" at bounding box center [1394, 608] width 301 height 26
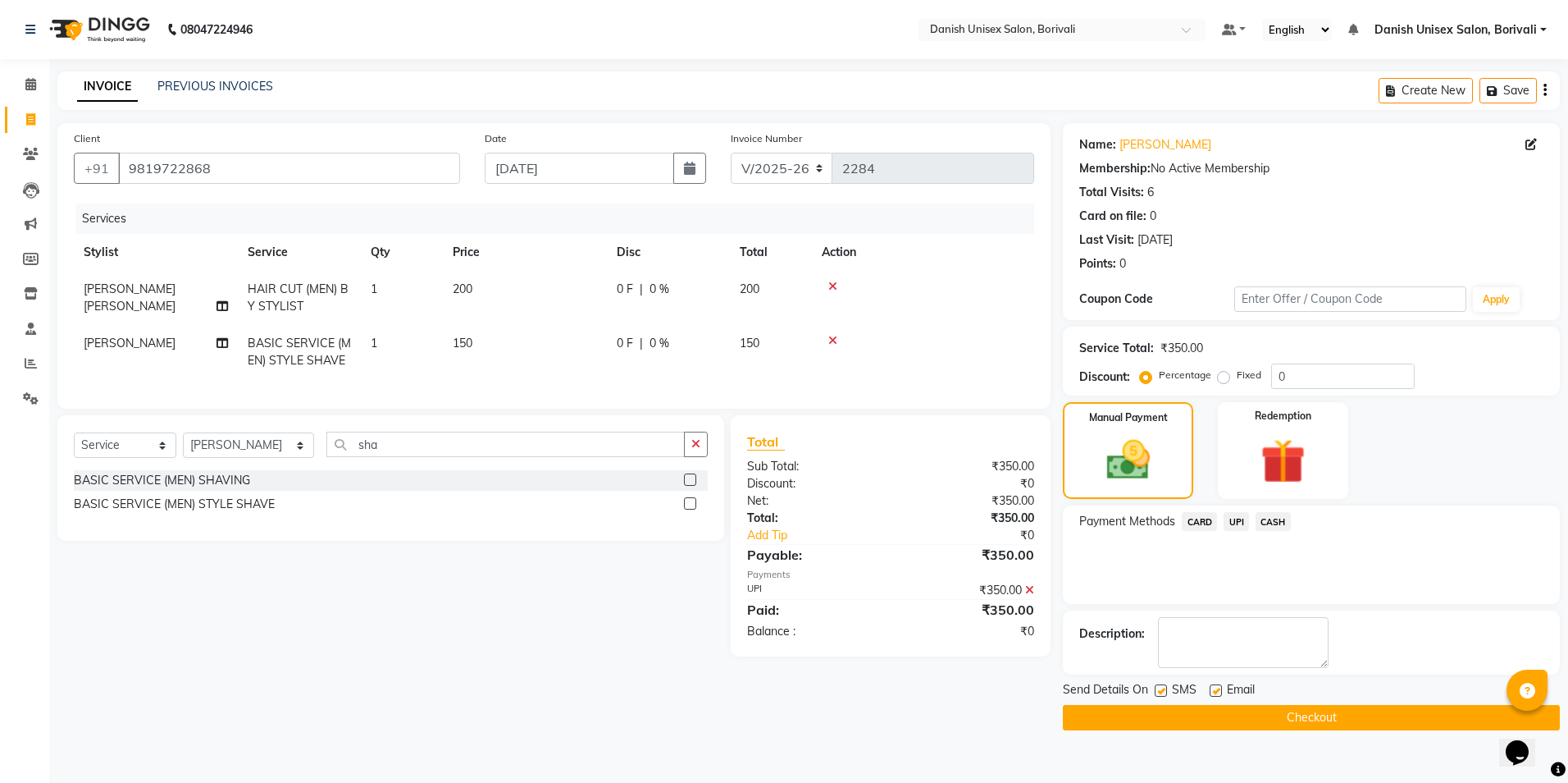
click at [1131, 725] on button "Checkout" at bounding box center [1311, 718] width 497 height 26
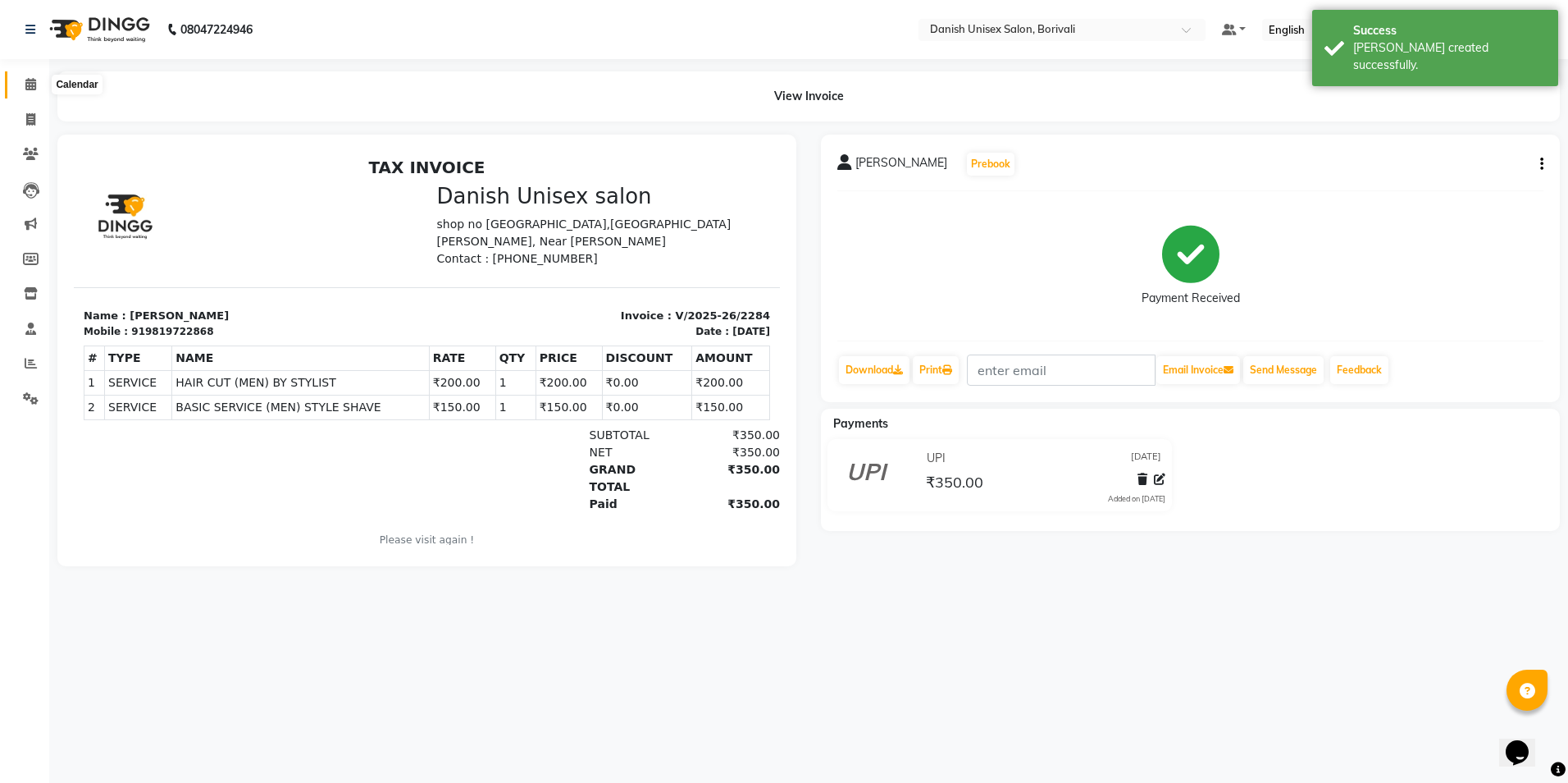
click at [26, 88] on icon at bounding box center [31, 84] width 11 height 12
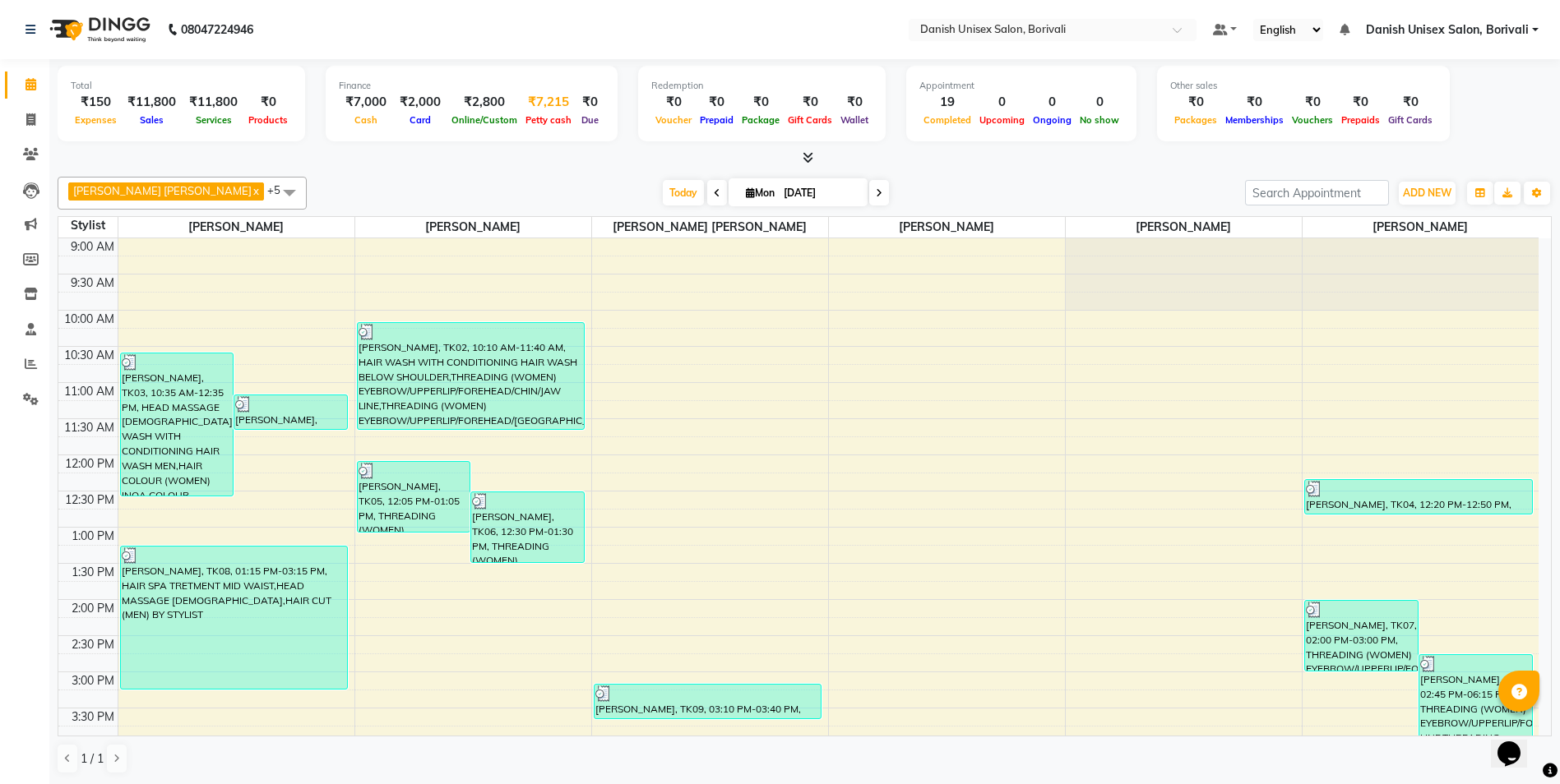
click at [538, 119] on span "Petty cash" at bounding box center [549, 120] width 54 height 12
select select "6139"
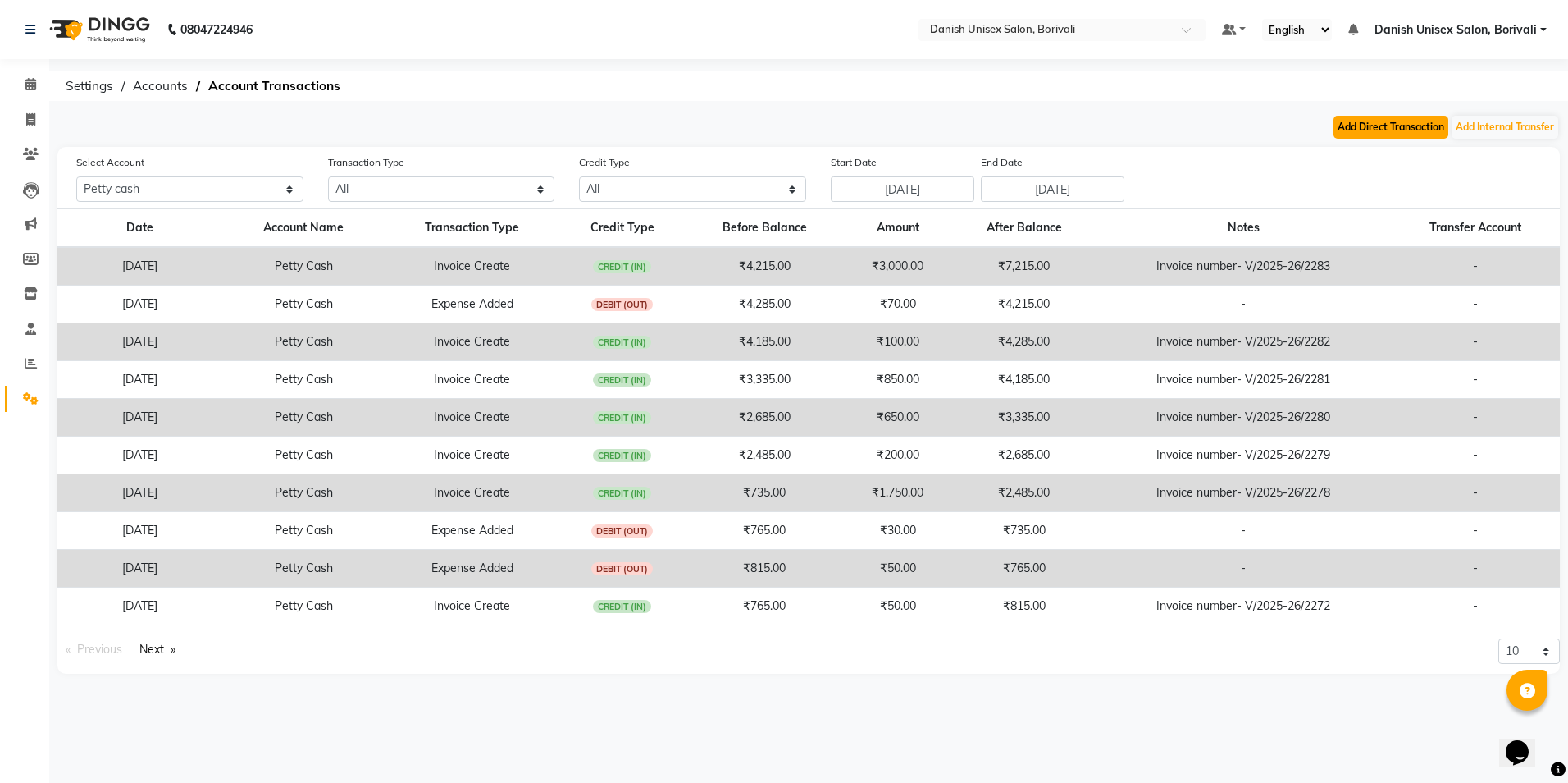
click at [1399, 131] on button "Add Direct Transaction" at bounding box center [1391, 127] width 115 height 23
select select "direct"
select select "6139"
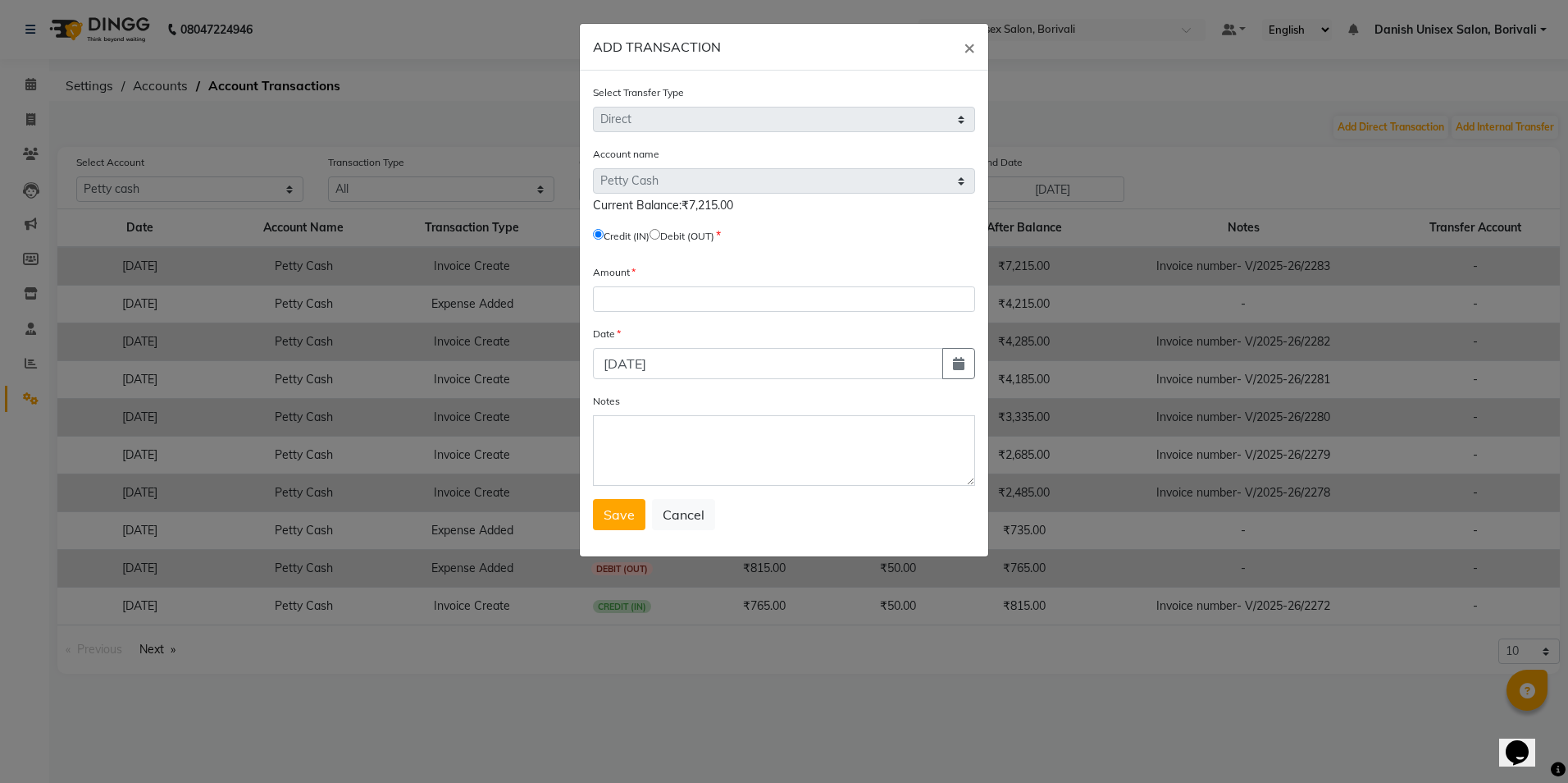
click at [660, 231] on input "radio" at bounding box center [655, 234] width 11 height 11
radio input "true"
click at [663, 309] on input "number" at bounding box center [784, 299] width 382 height 26
type input "6900"
click at [609, 514] on span "Save" at bounding box center [619, 515] width 31 height 16
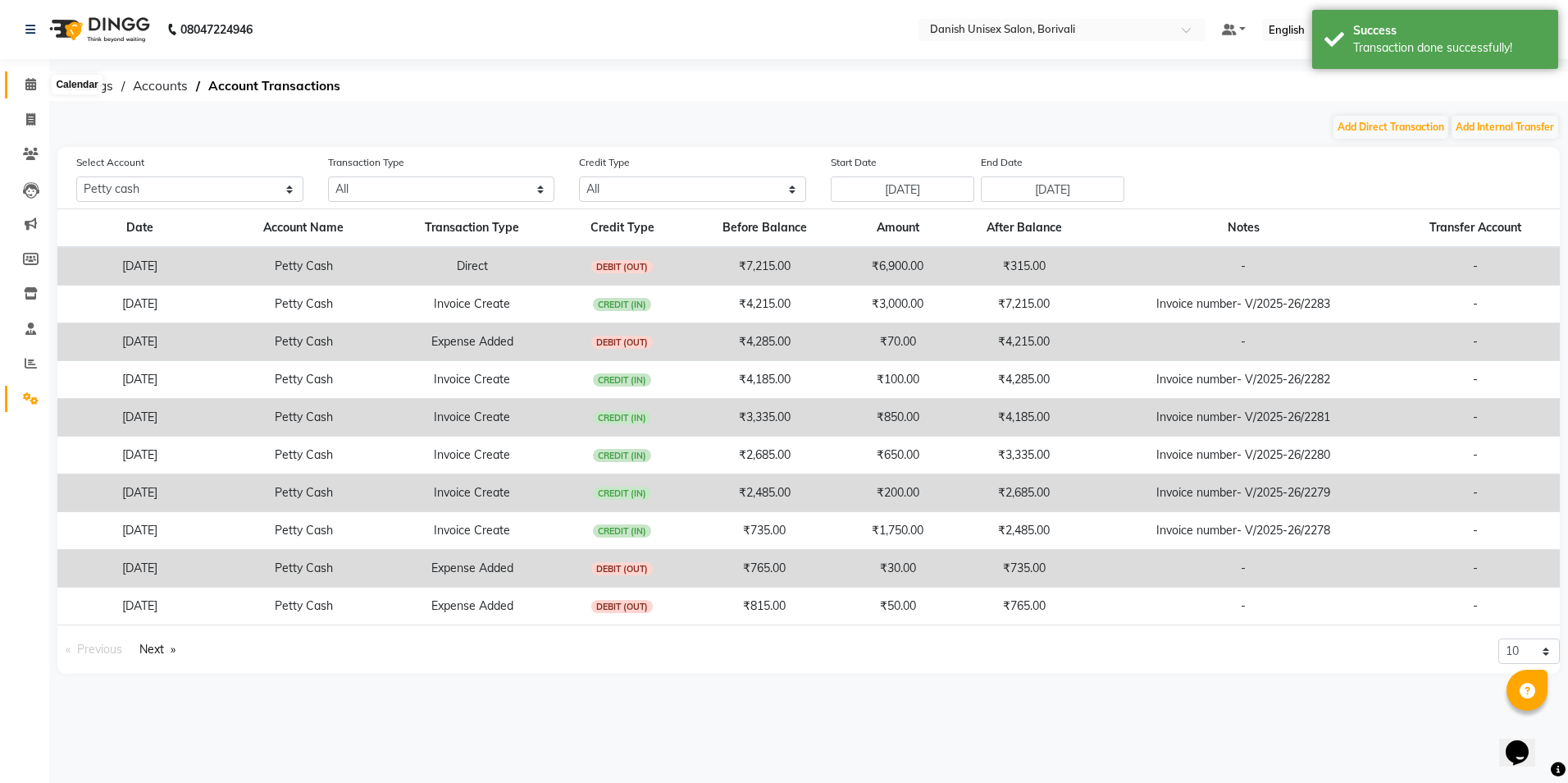
click at [35, 81] on icon at bounding box center [31, 84] width 11 height 12
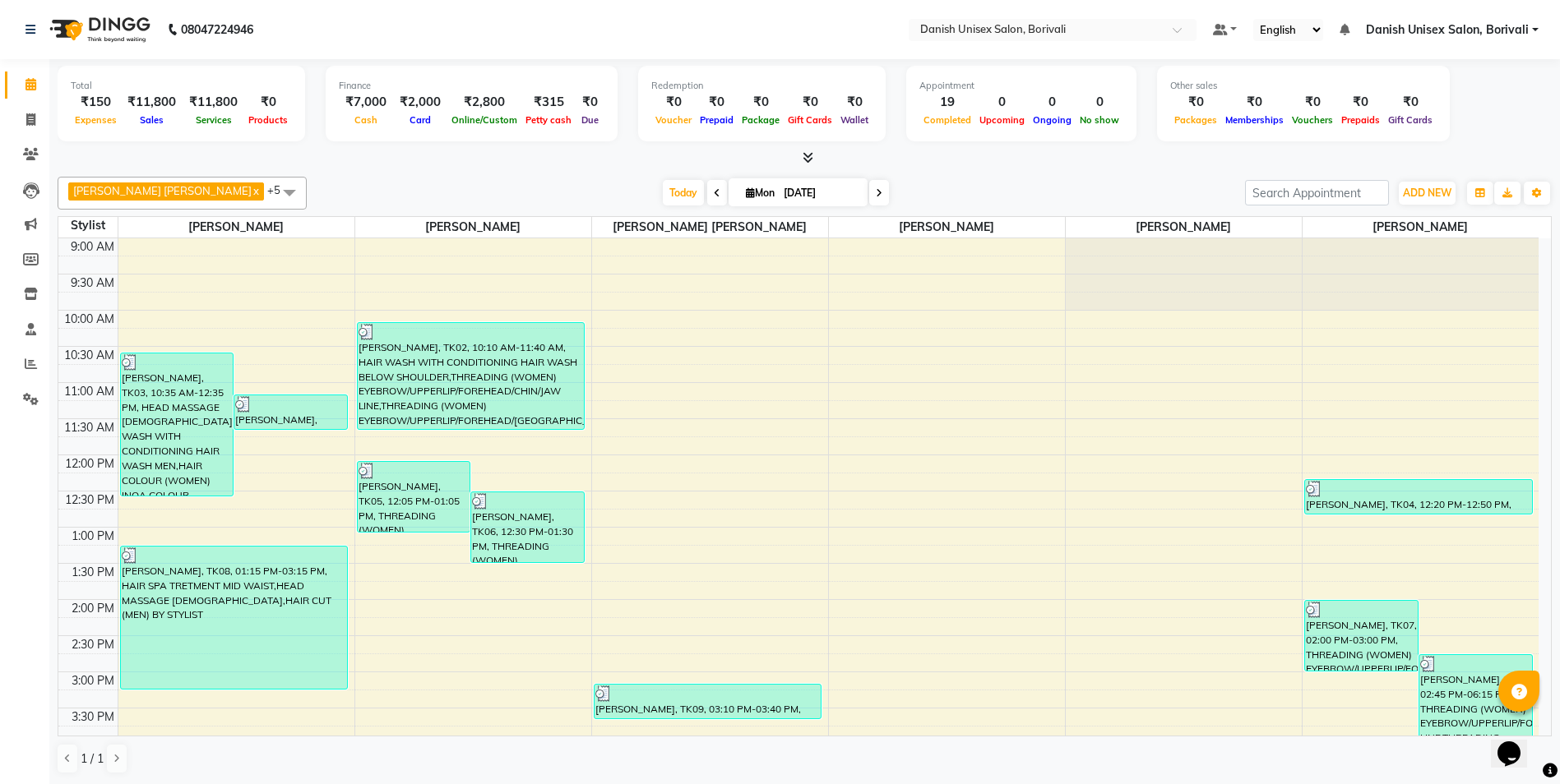
click at [1535, 30] on link "Danish Unisex Salon, Borivali" at bounding box center [1452, 29] width 173 height 17
click at [1479, 109] on link "Sign out" at bounding box center [1454, 113] width 151 height 26
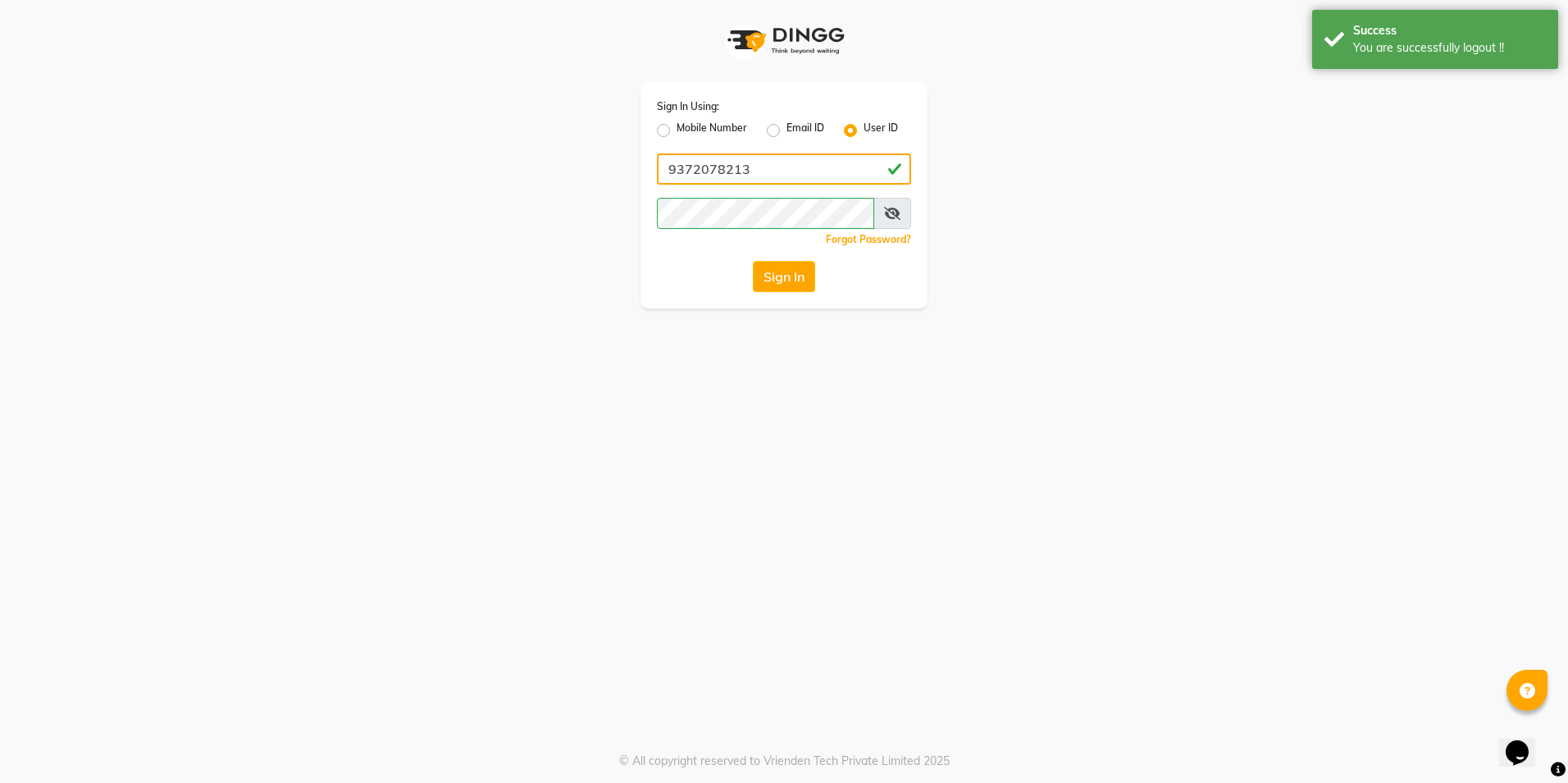
click at [800, 175] on input "9372078213" at bounding box center [784, 169] width 254 height 31
type input "[PERSON_NAME]"
click at [808, 275] on button "Sign In" at bounding box center [784, 276] width 63 height 31
